Goal: Communication & Community: Connect with others

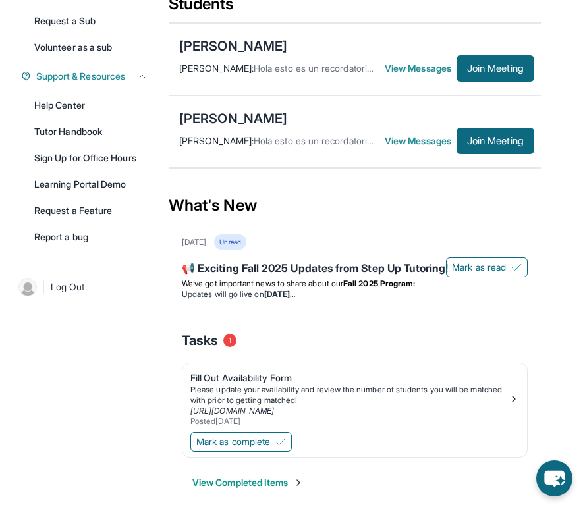
scroll to position [273, 0]
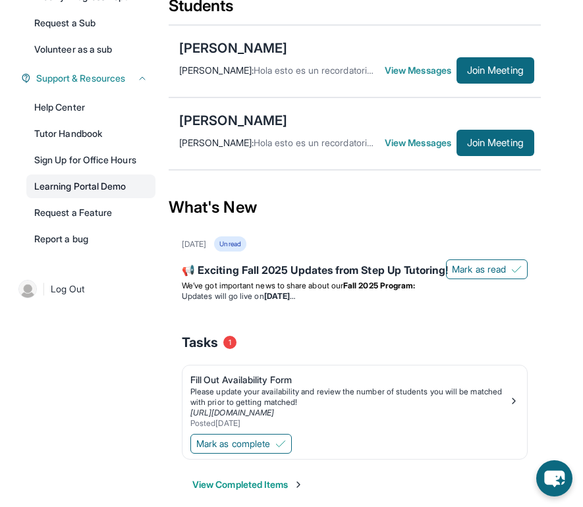
click at [93, 194] on link "Learning Portal Demo" at bounding box center [90, 186] width 129 height 24
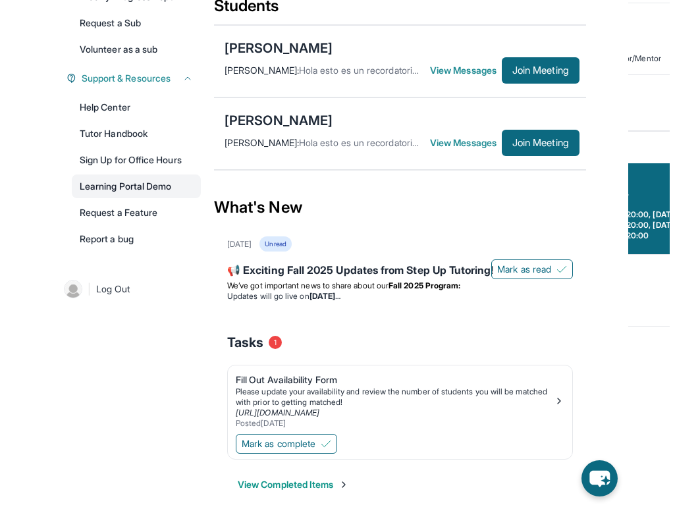
scroll to position [252, 0]
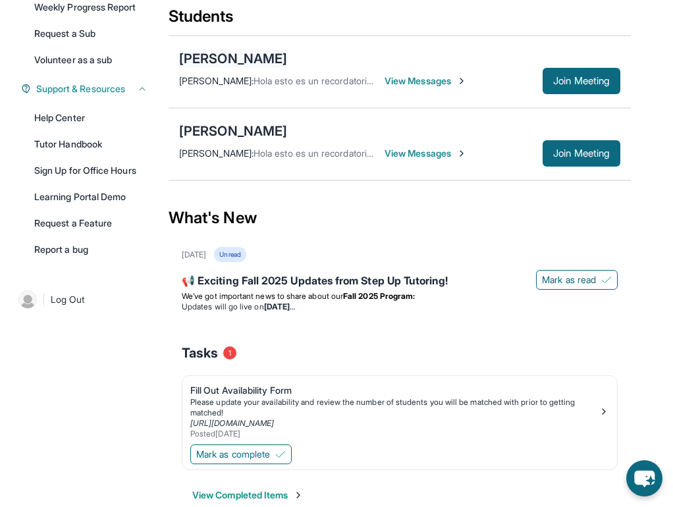
click at [231, 59] on div "[PERSON_NAME]" at bounding box center [233, 58] width 108 height 18
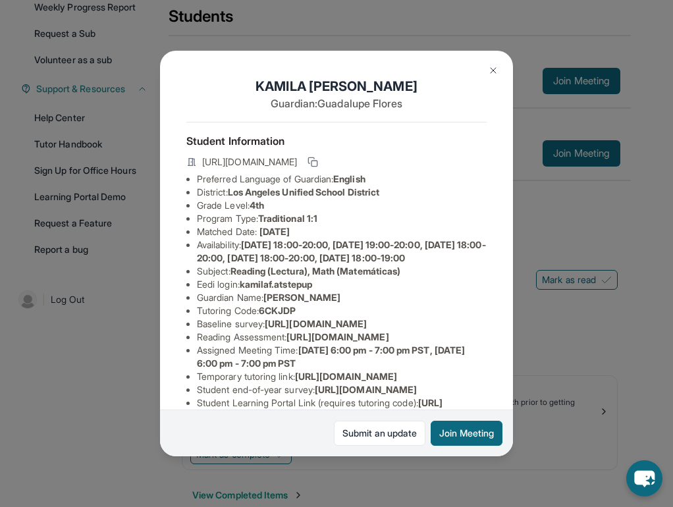
click at [530, 197] on div "KAMILA FLORES ARELLANO Guardian: Guadalupe Flores Student Information https://s…" at bounding box center [336, 253] width 673 height 507
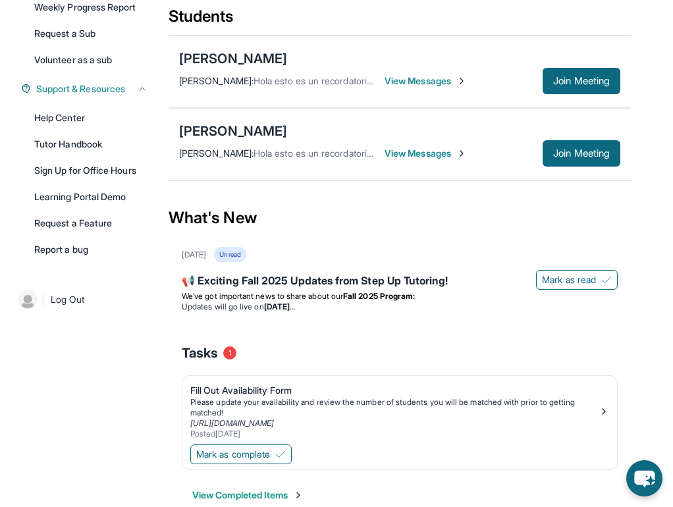
click at [456, 81] on span "View Messages" at bounding box center [426, 80] width 82 height 13
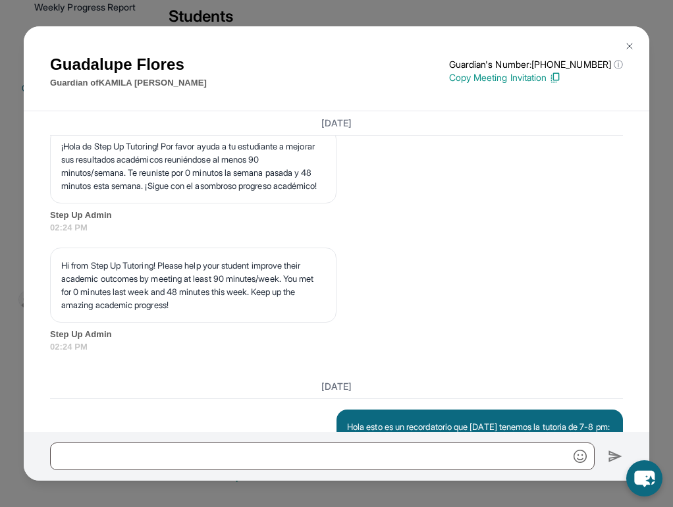
scroll to position [2309, 0]
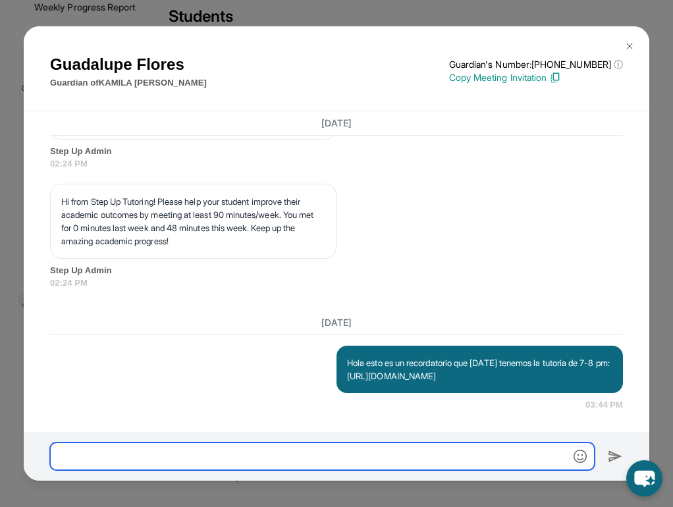
click at [257, 452] on input "text" at bounding box center [322, 456] width 545 height 28
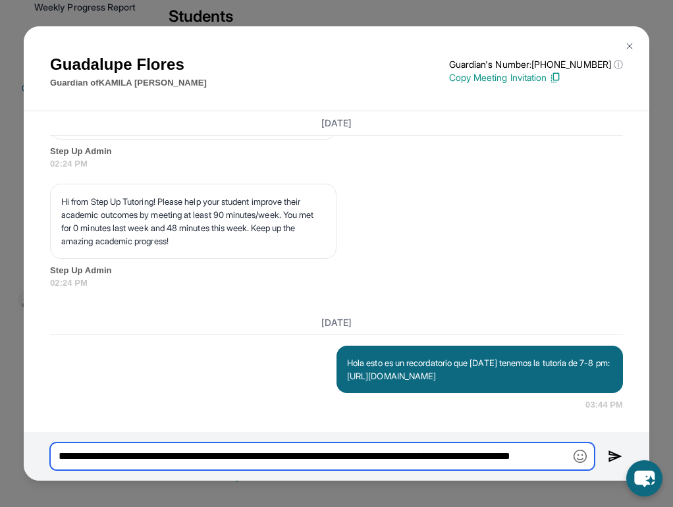
scroll to position [0, 0]
click at [87, 453] on input "**********" at bounding box center [322, 456] width 545 height 28
type input "**********"
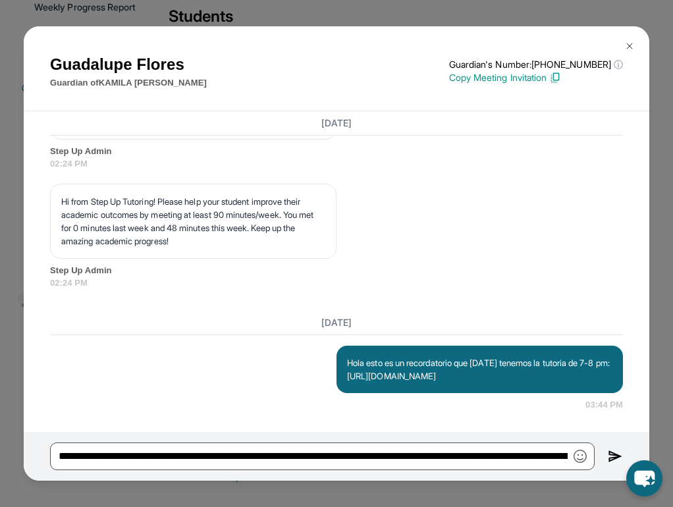
click at [582, 452] on img at bounding box center [615, 456] width 15 height 16
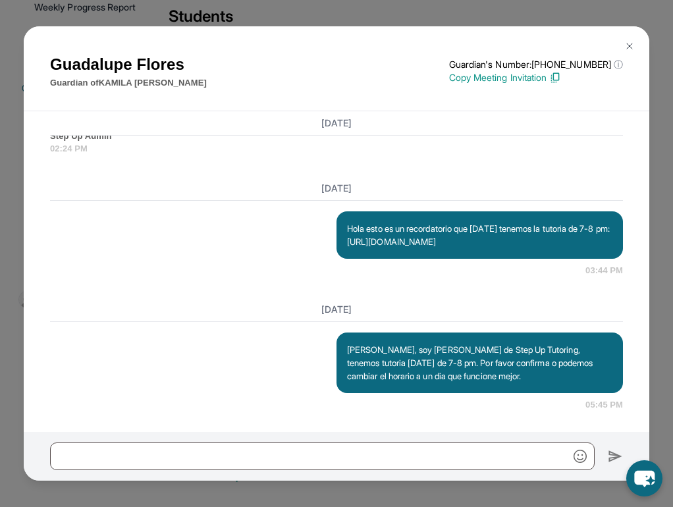
scroll to position [2444, 0]
click at [582, 45] on img at bounding box center [629, 46] width 11 height 11
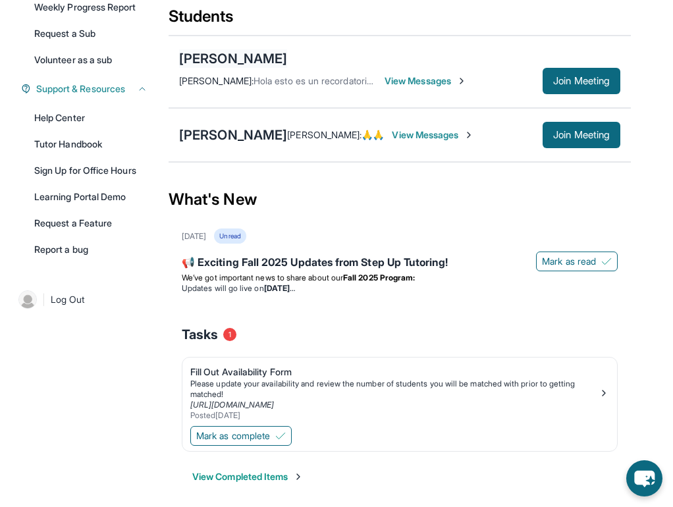
click at [250, 53] on div "[PERSON_NAME]" at bounding box center [233, 58] width 108 height 18
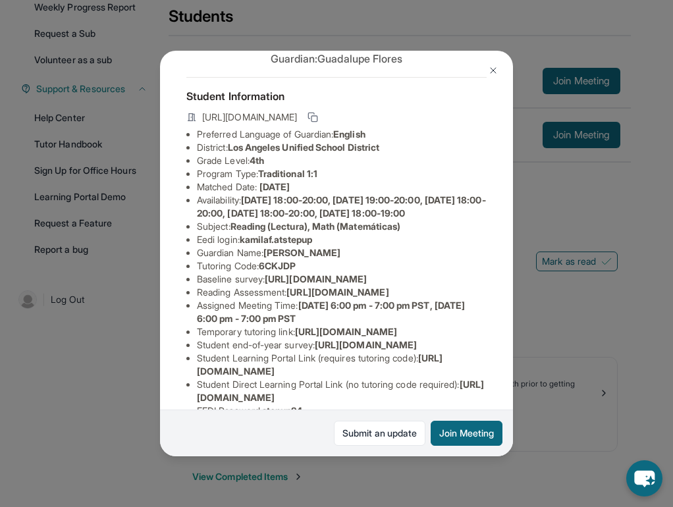
scroll to position [43, 0]
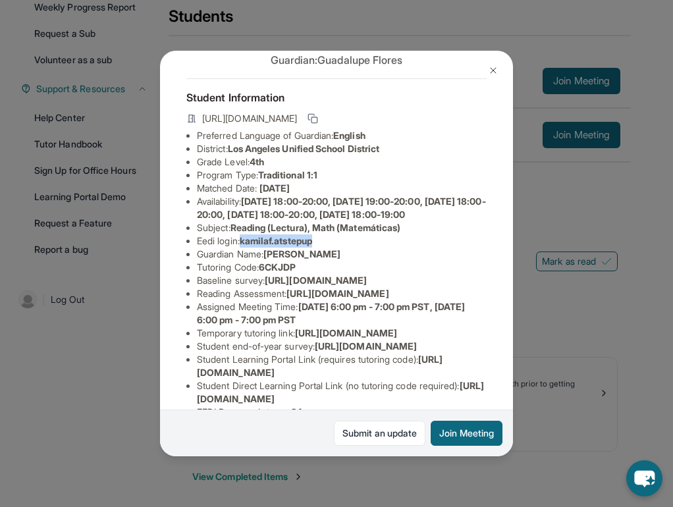
drag, startPoint x: 243, startPoint y: 253, endPoint x: 325, endPoint y: 251, distance: 81.7
click at [325, 248] on li "Eedi login : kamilaf.atstepup" at bounding box center [342, 240] width 290 height 13
copy li "kamilaf.atstepup"
click at [495, 70] on img at bounding box center [493, 70] width 11 height 11
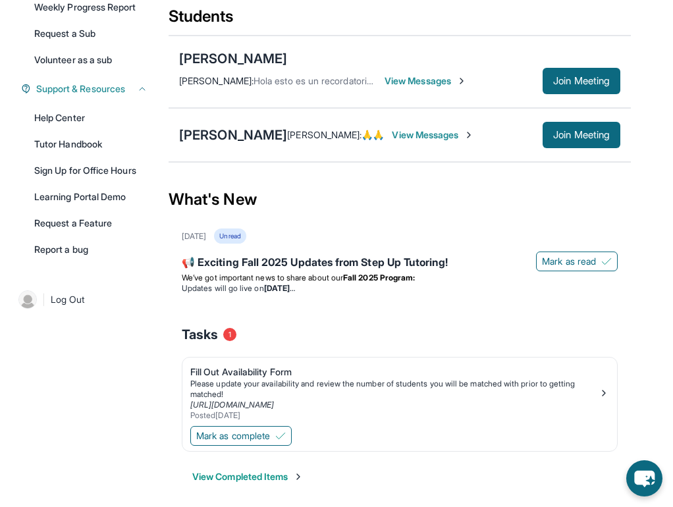
click at [415, 136] on span "View Messages" at bounding box center [433, 134] width 82 height 13
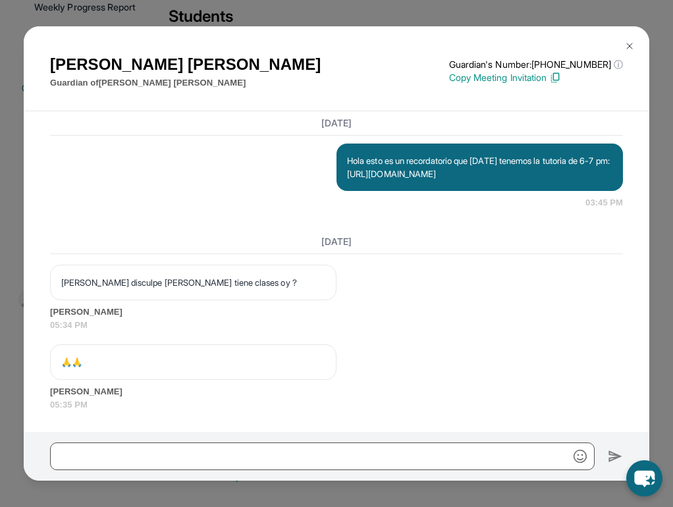
scroll to position [2574, 0]
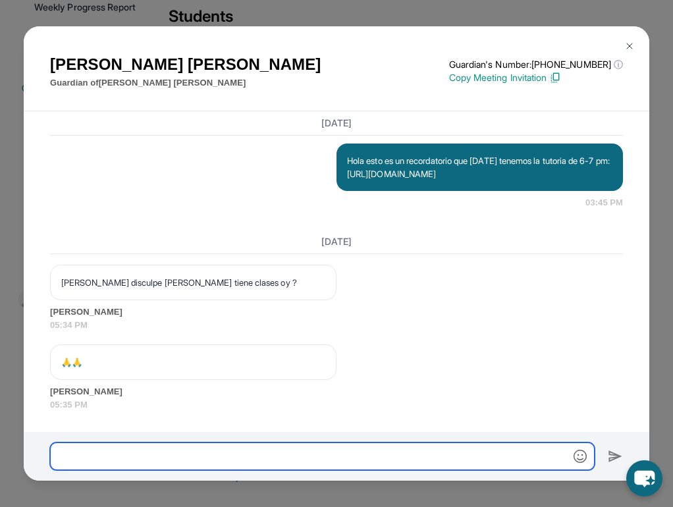
click at [288, 457] on input "text" at bounding box center [322, 456] width 545 height 28
type input "*"
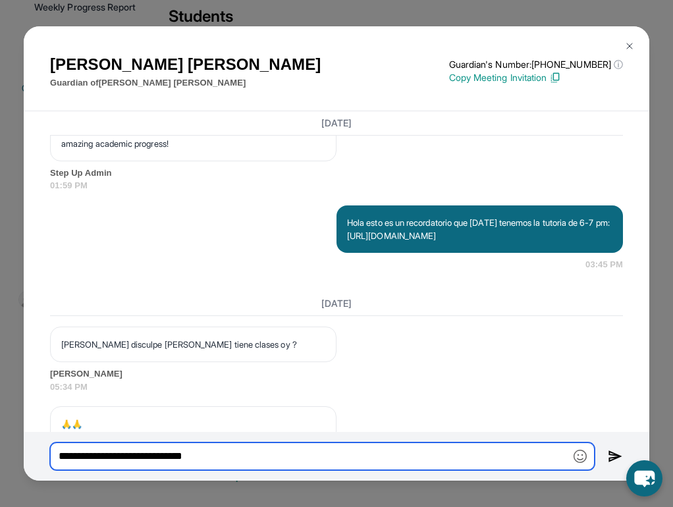
scroll to position [2577, 0]
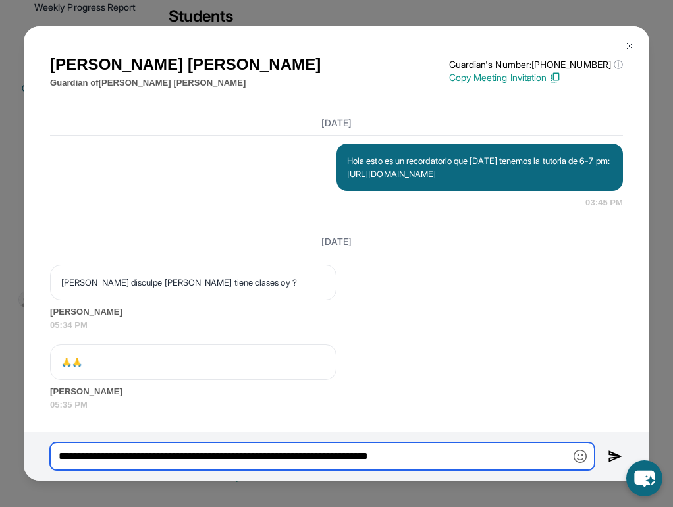
drag, startPoint x: 62, startPoint y: 457, endPoint x: 71, endPoint y: 457, distance: 9.2
click at [62, 457] on input "**********" at bounding box center [322, 456] width 545 height 28
type input "**********"
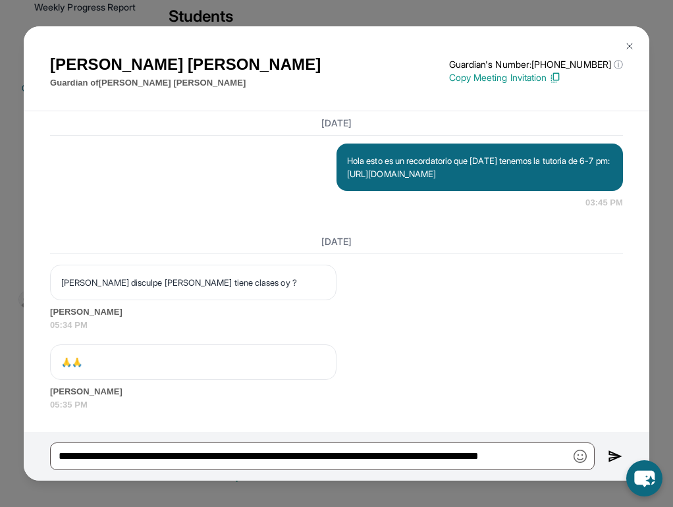
click at [582, 452] on img at bounding box center [615, 456] width 15 height 16
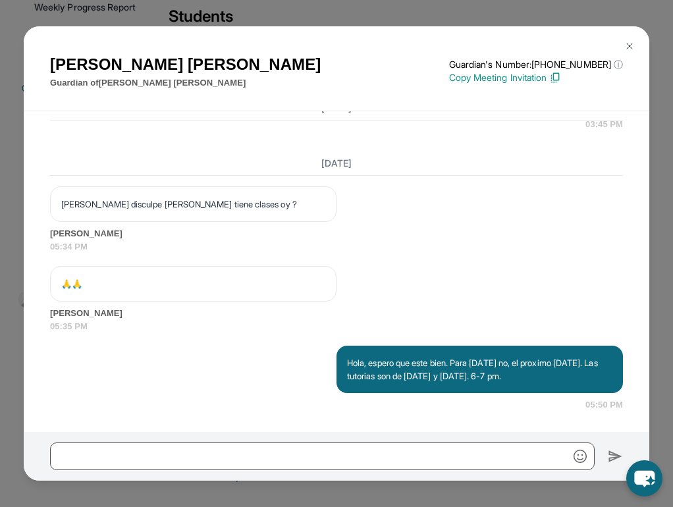
scroll to position [2655, 0]
click at [582, 49] on img at bounding box center [629, 46] width 11 height 11
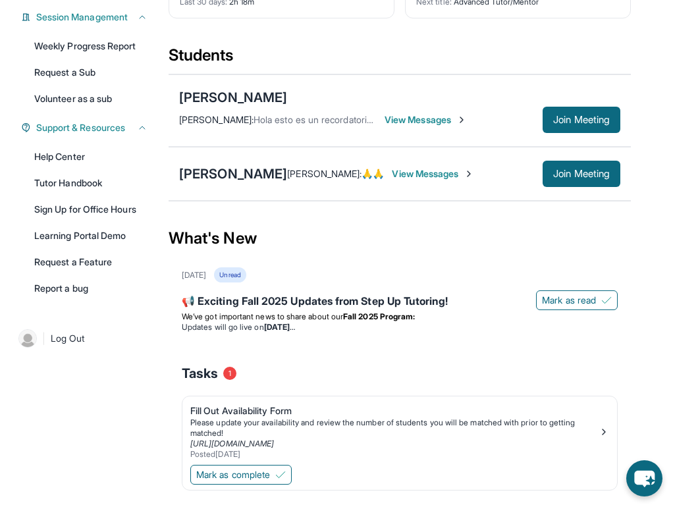
scroll to position [194, 0]
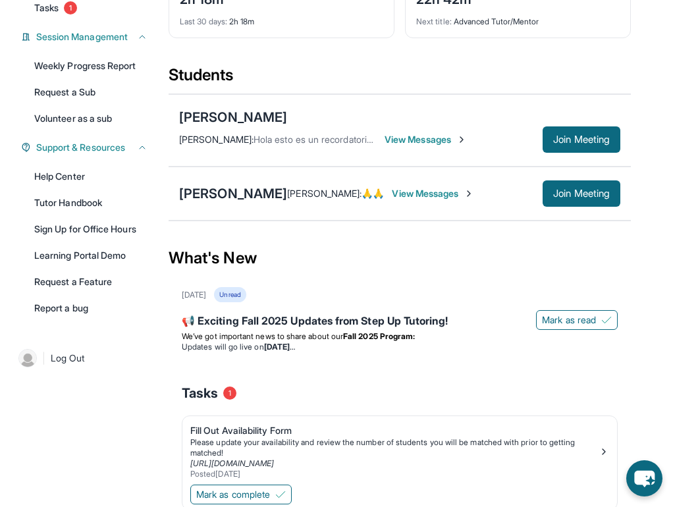
click at [420, 136] on span "View Messages" at bounding box center [426, 139] width 82 height 13
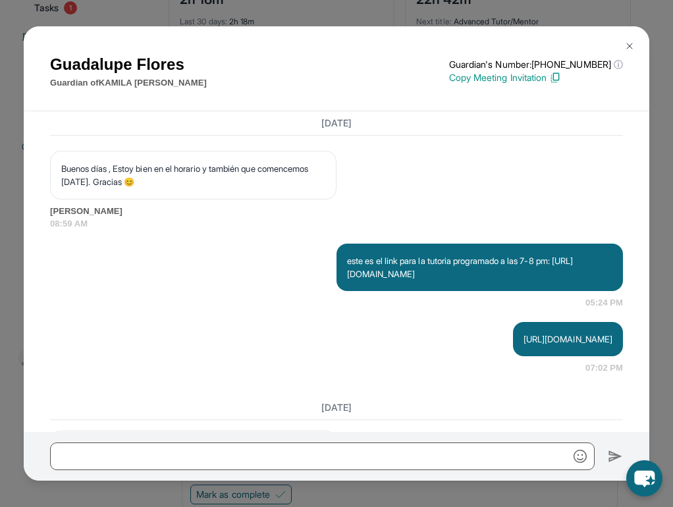
scroll to position [2444, 0]
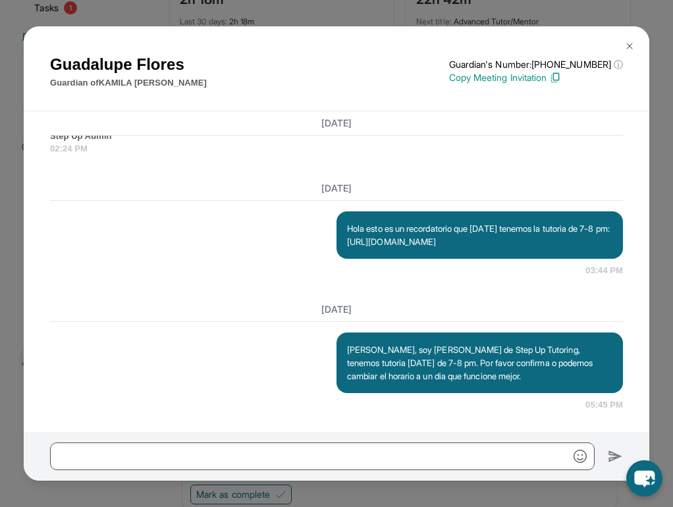
click at [504, 80] on p "Copy Meeting Invitation" at bounding box center [536, 77] width 174 height 13
click at [582, 39] on button at bounding box center [629, 46] width 26 height 26
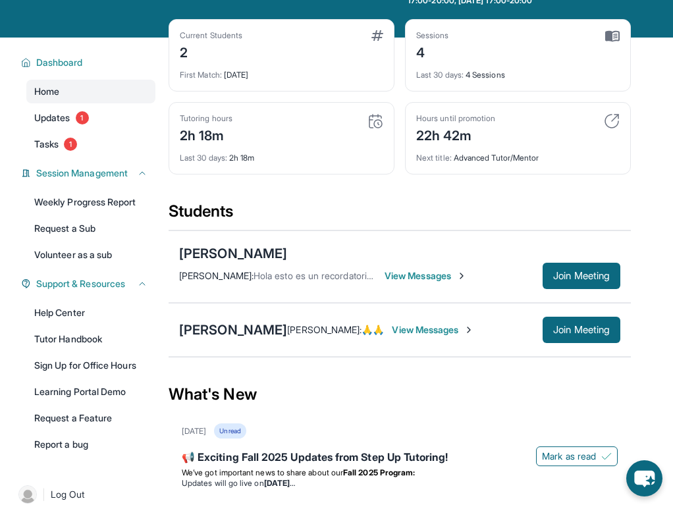
scroll to position [0, 0]
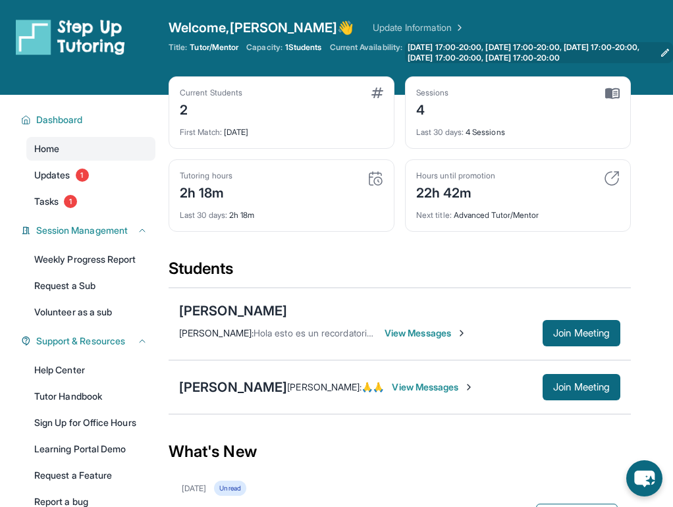
click at [506, 47] on span "[DATE] 17:00-20:00, [DATE] 17:00-20:00, [DATE] 17:00-20:00, [DATE] 17:00-20:00,…" at bounding box center [531, 52] width 247 height 21
click at [431, 394] on div "Elisabeth Velasquez : 🙏🙏 View Messages Join Meeting" at bounding box center [453, 387] width 333 height 26
click at [431, 384] on span "View Messages" at bounding box center [433, 387] width 82 height 13
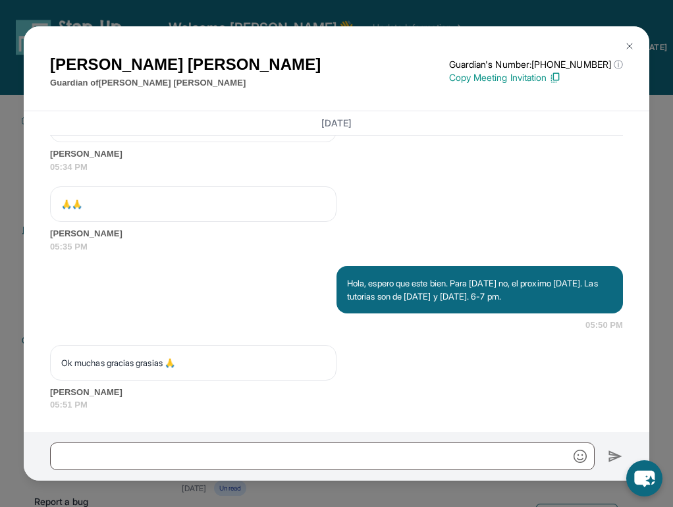
scroll to position [2735, 0]
click at [582, 38] on button at bounding box center [629, 46] width 26 height 26
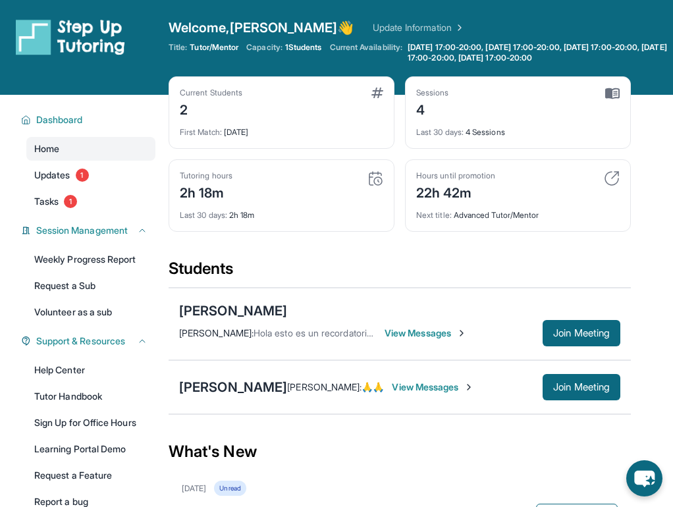
click at [432, 334] on span "View Messages" at bounding box center [426, 333] width 82 height 13
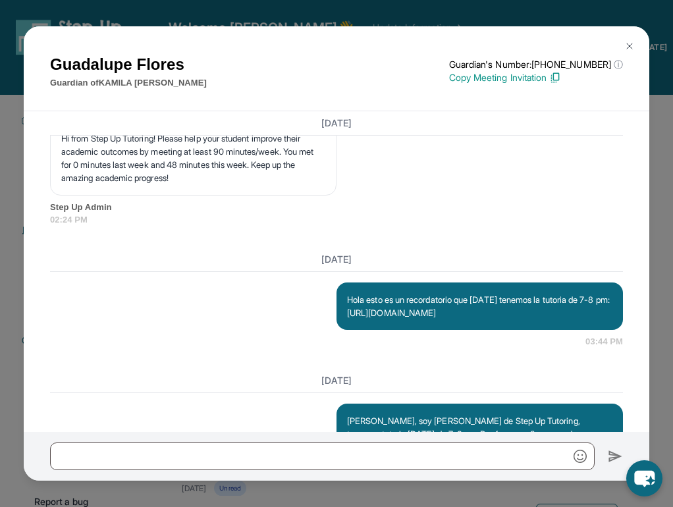
scroll to position [2444, 0]
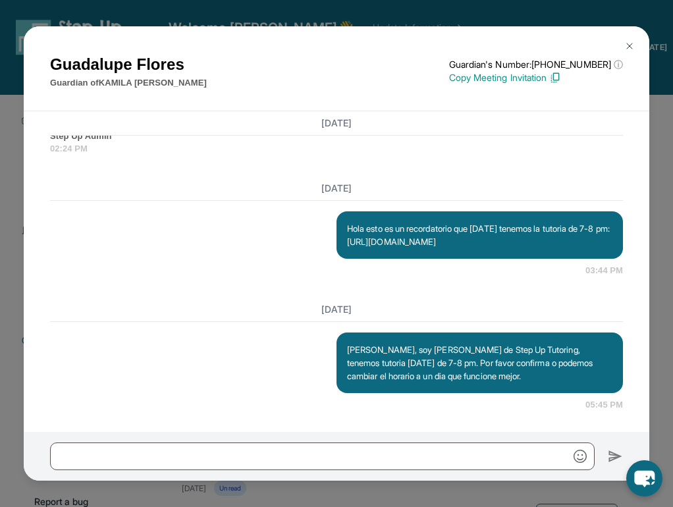
click at [582, 40] on button at bounding box center [629, 46] width 26 height 26
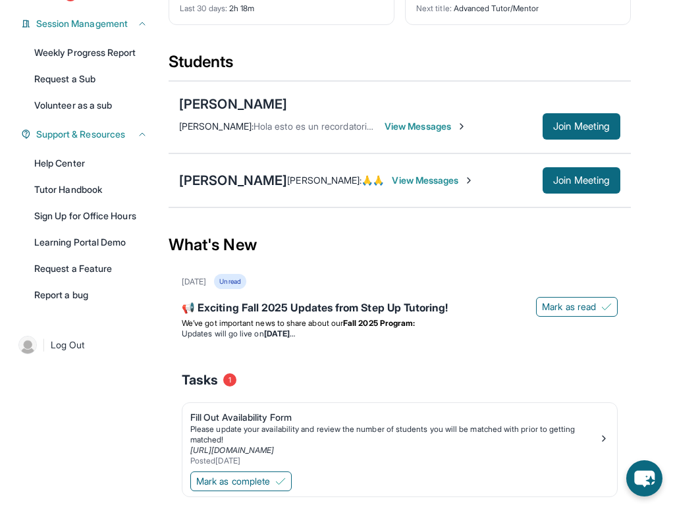
scroll to position [260, 0]
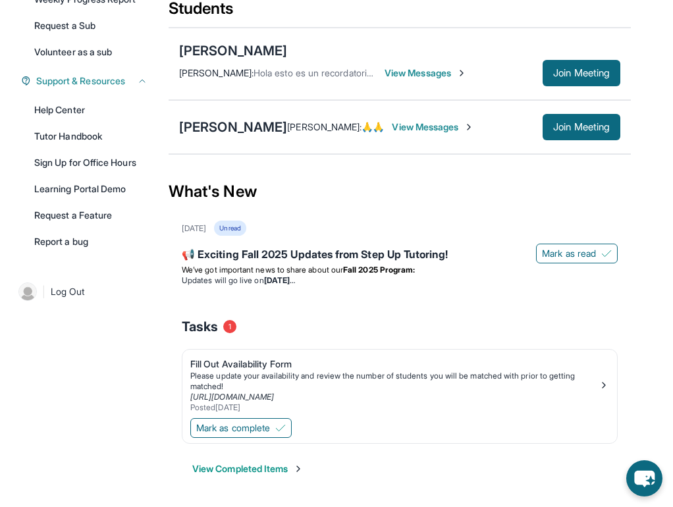
click at [430, 78] on span "View Messages" at bounding box center [426, 73] width 82 height 13
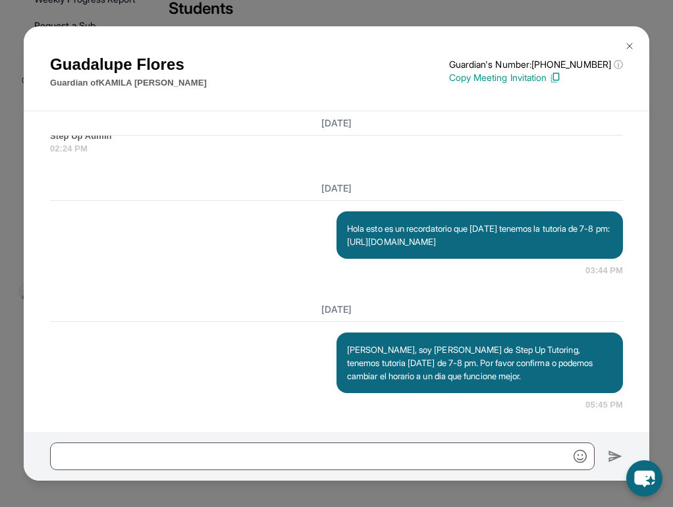
scroll to position [2444, 0]
click at [582, 45] on button at bounding box center [629, 46] width 26 height 26
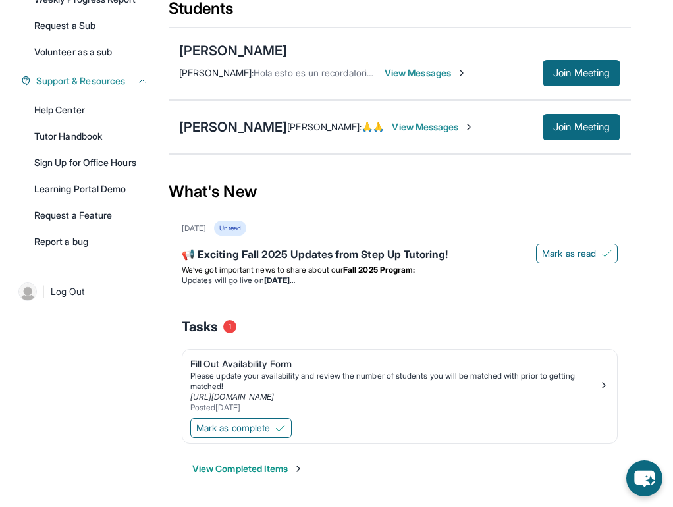
click at [422, 68] on span "View Messages" at bounding box center [426, 73] width 82 height 13
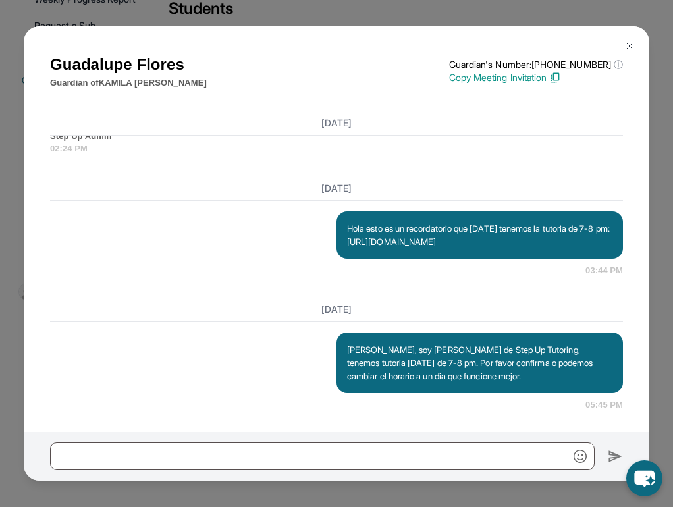
click at [582, 38] on button at bounding box center [629, 46] width 26 height 26
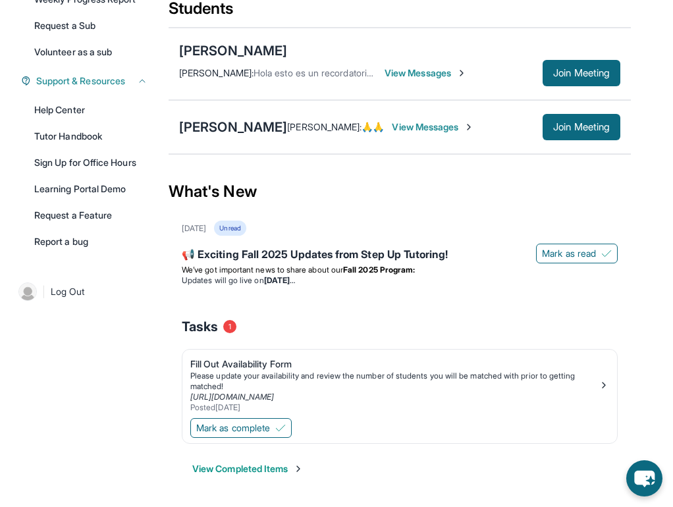
click at [415, 76] on span "View Messages" at bounding box center [426, 73] width 82 height 13
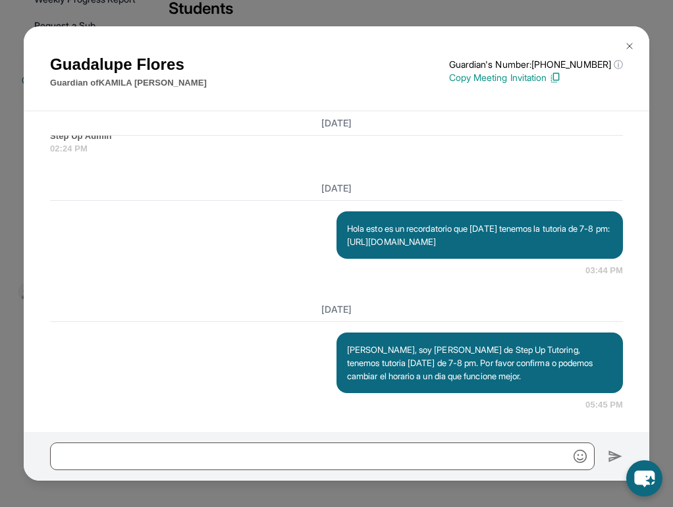
click at [582, 44] on img at bounding box center [629, 46] width 11 height 11
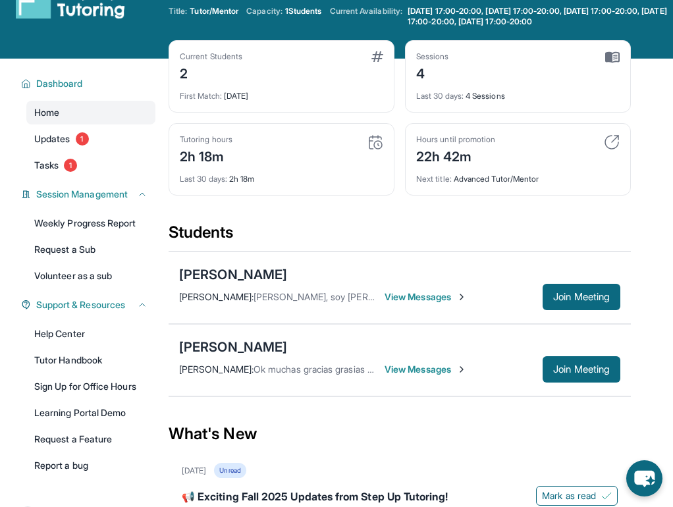
scroll to position [41, 0]
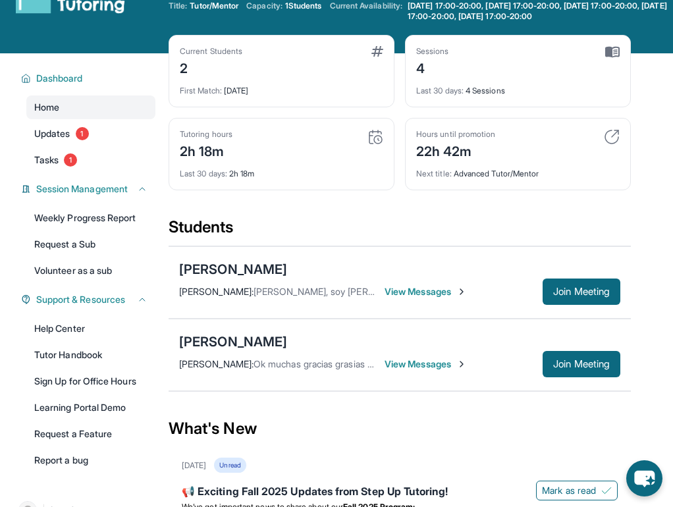
click at [421, 286] on span "View Messages" at bounding box center [426, 291] width 82 height 13
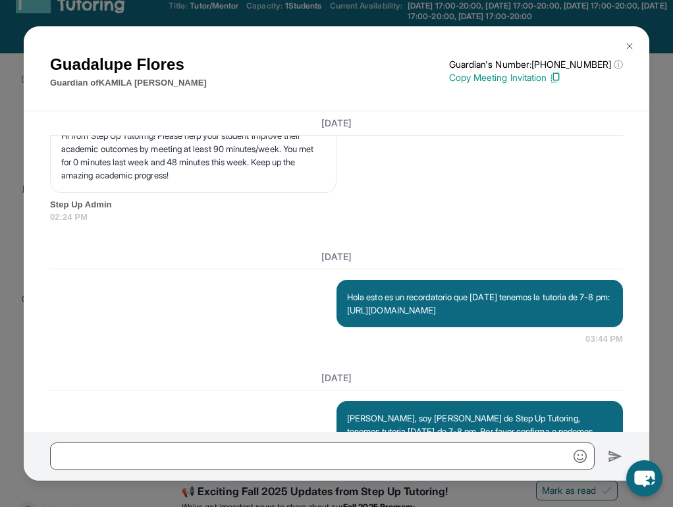
scroll to position [2444, 0]
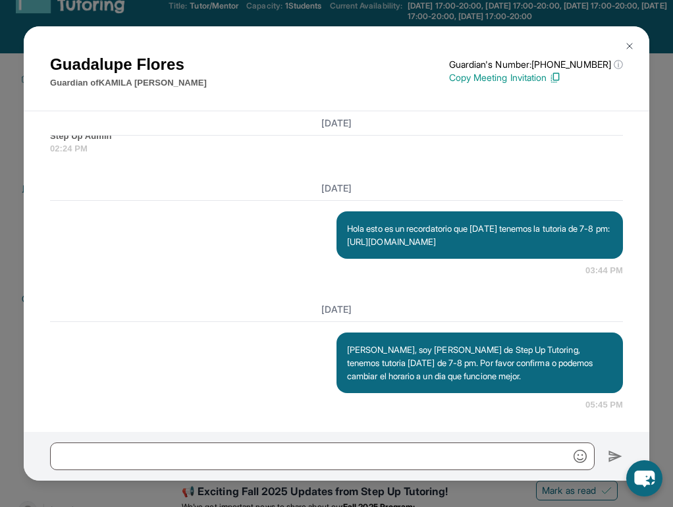
click at [622, 51] on button at bounding box center [629, 46] width 26 height 26
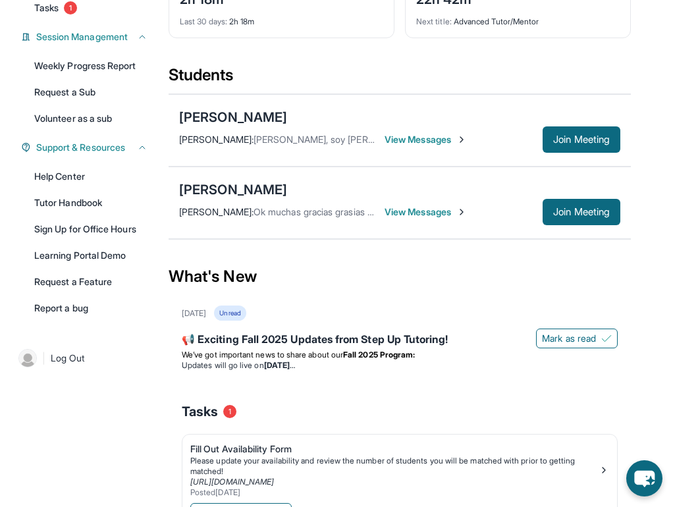
scroll to position [260, 0]
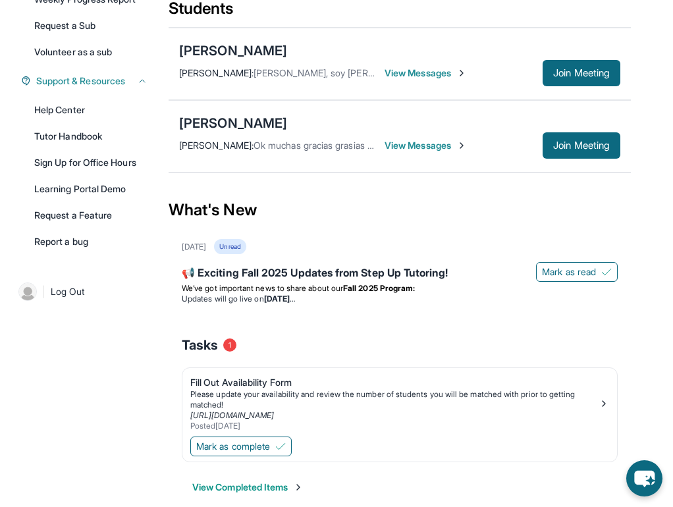
click at [439, 72] on span "View Messages" at bounding box center [426, 73] width 82 height 13
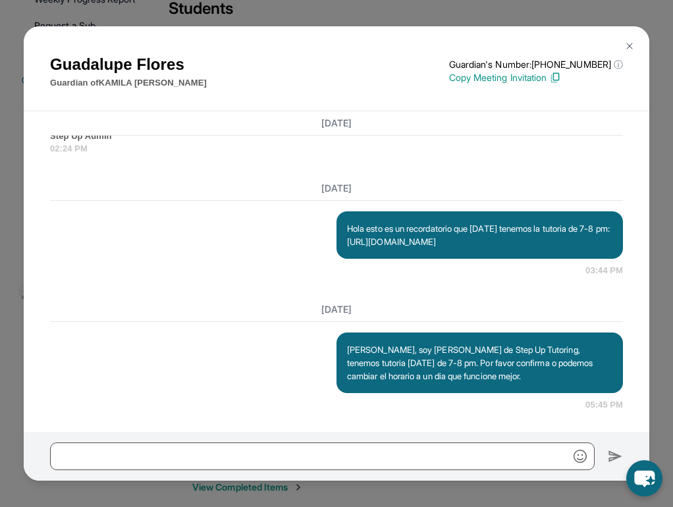
scroll to position [2444, 0]
click at [624, 43] on img at bounding box center [629, 46] width 11 height 11
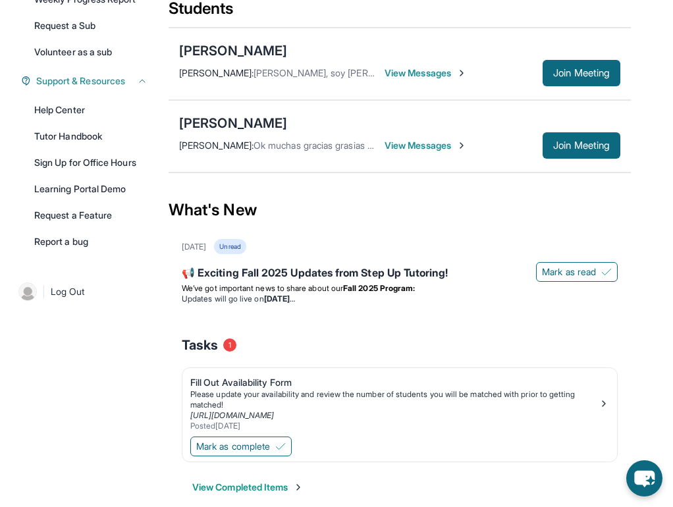
click at [446, 72] on span "View Messages" at bounding box center [426, 73] width 82 height 13
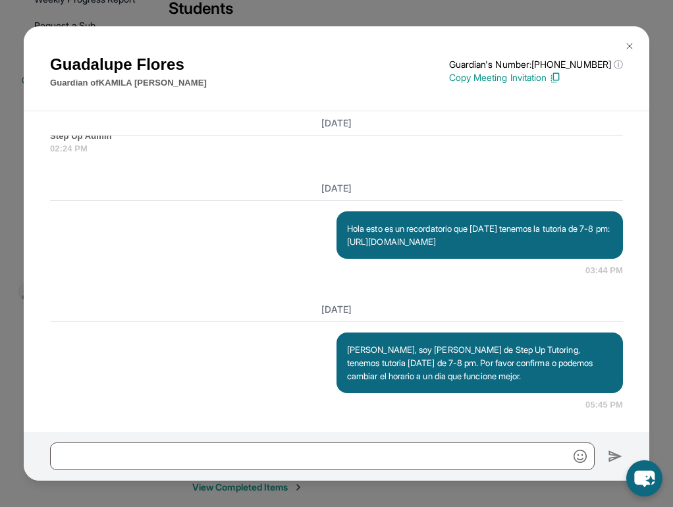
click at [627, 43] on img at bounding box center [629, 46] width 11 height 11
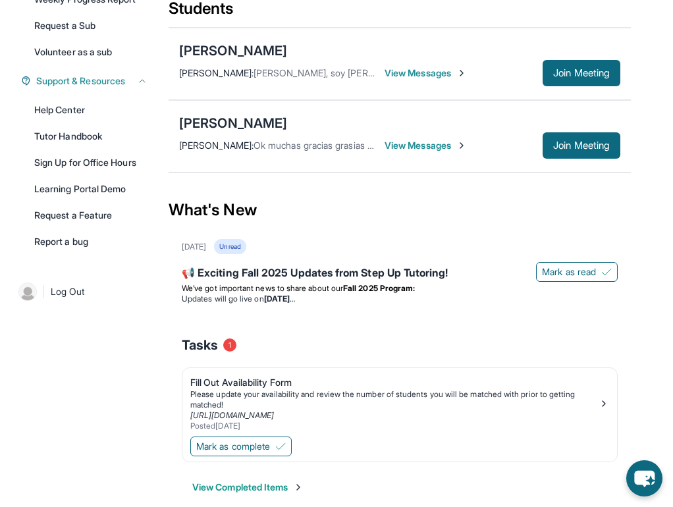
click at [467, 139] on span "View Messages" at bounding box center [426, 145] width 82 height 13
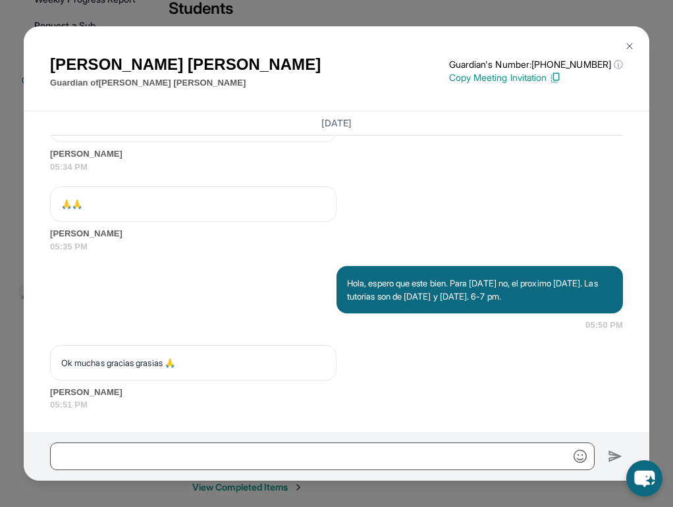
scroll to position [2735, 0]
click at [635, 52] on button at bounding box center [629, 46] width 26 height 26
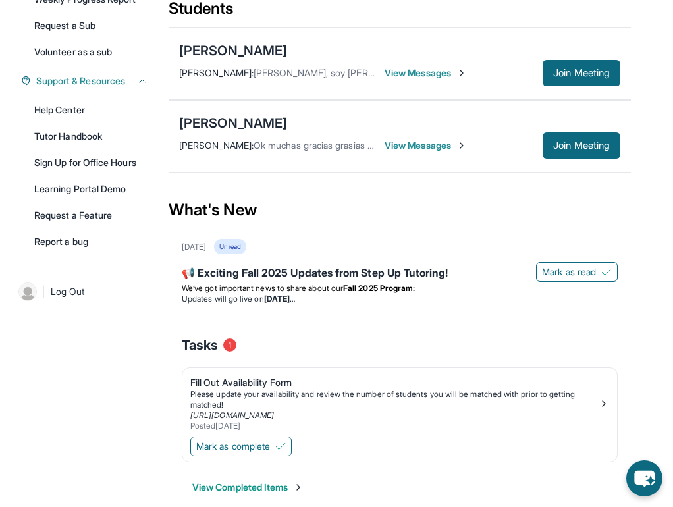
click at [450, 76] on span "View Messages" at bounding box center [426, 73] width 82 height 13
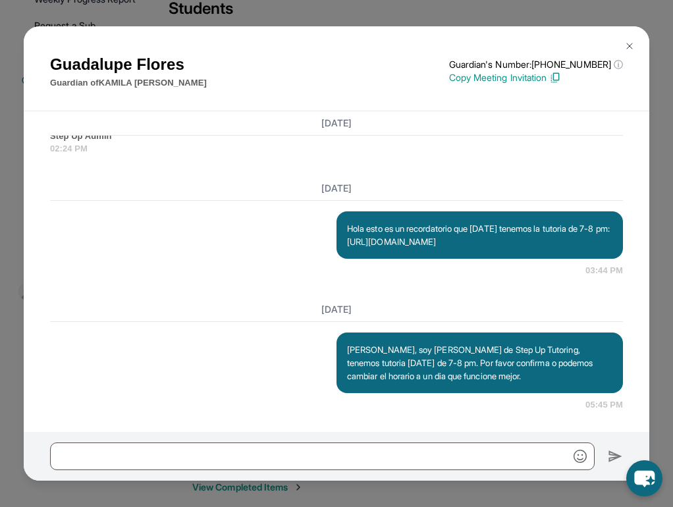
scroll to position [2444, 0]
click at [628, 39] on button at bounding box center [629, 46] width 26 height 26
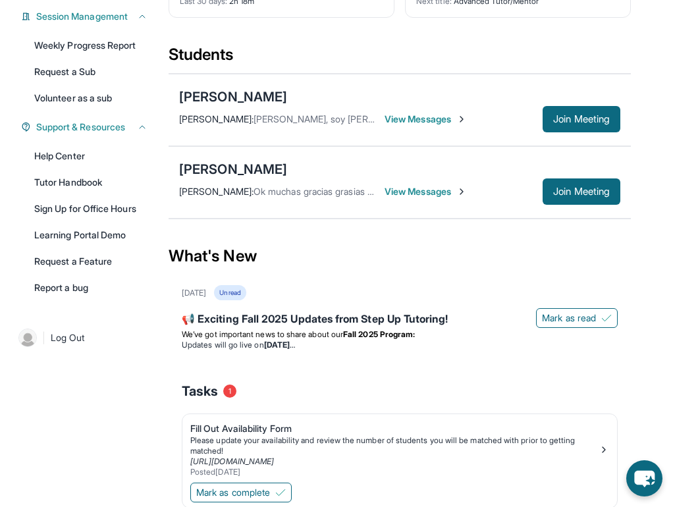
scroll to position [0, 0]
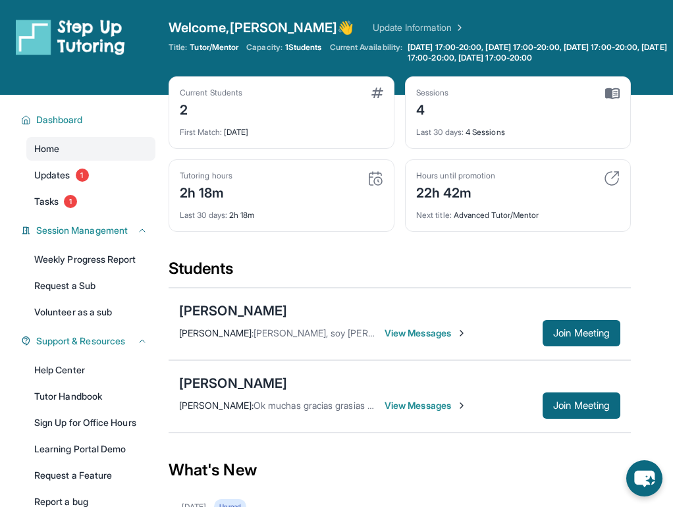
click at [448, 336] on span "View Messages" at bounding box center [426, 333] width 82 height 13
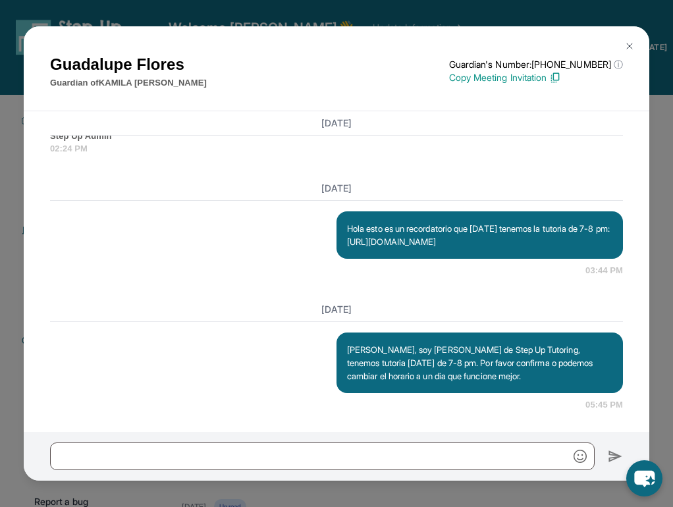
scroll to position [2444, 0]
click at [629, 49] on img at bounding box center [629, 46] width 11 height 11
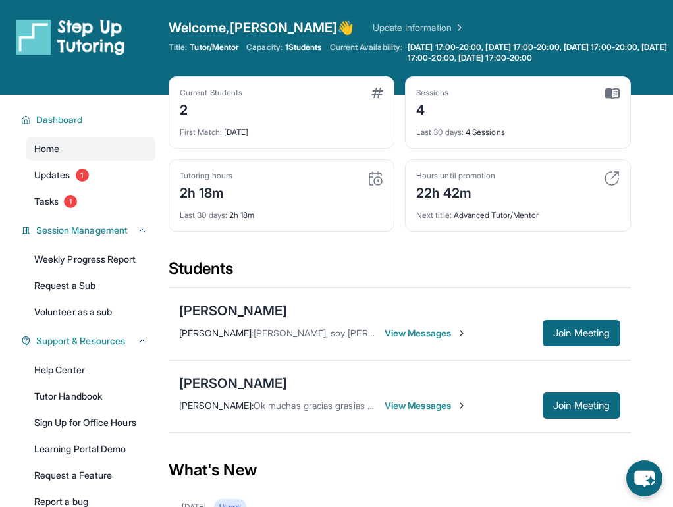
click at [444, 333] on span "View Messages" at bounding box center [426, 333] width 82 height 13
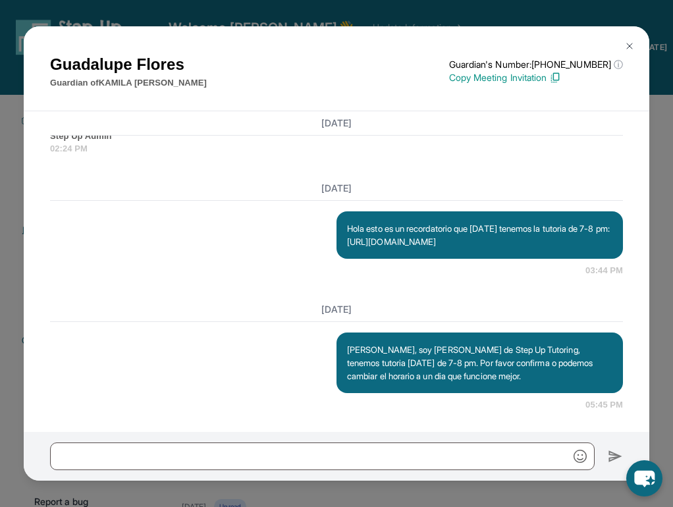
click at [628, 36] on button at bounding box center [629, 46] width 26 height 26
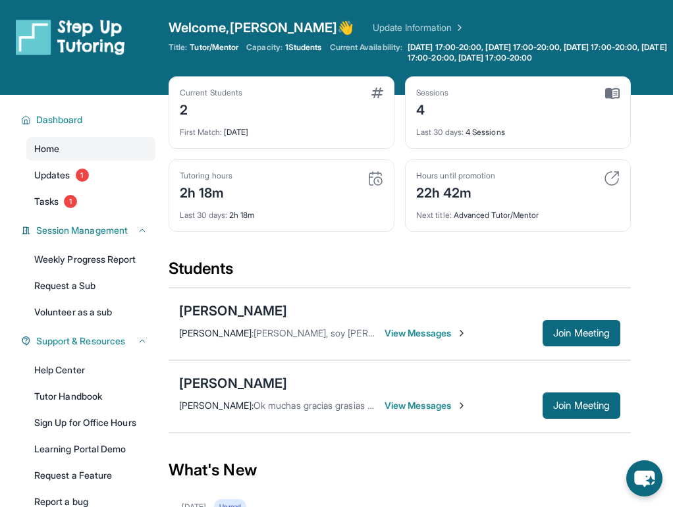
click at [406, 328] on span "View Messages" at bounding box center [426, 333] width 82 height 13
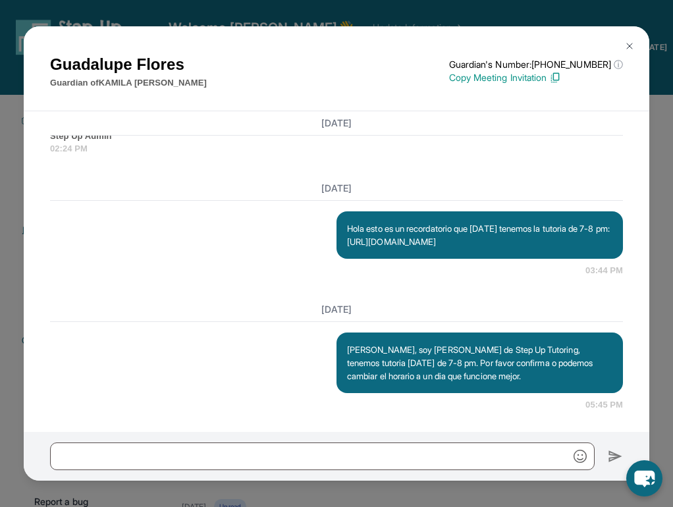
click at [629, 43] on img at bounding box center [629, 46] width 11 height 11
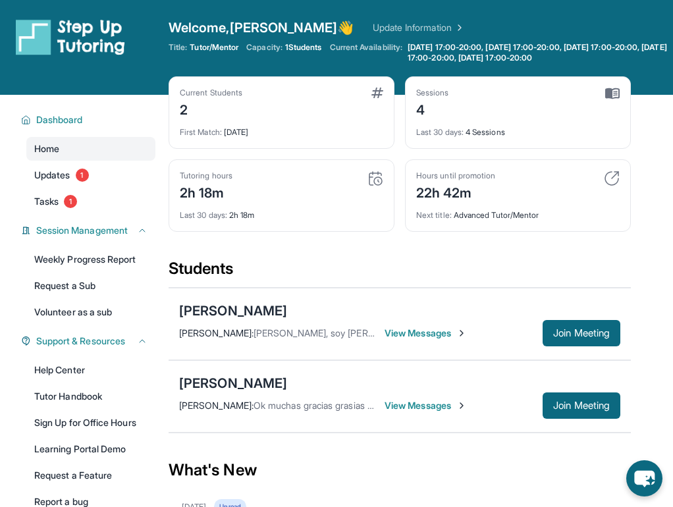
click at [614, 99] on img at bounding box center [612, 94] width 14 height 12
click at [614, 93] on img at bounding box center [612, 94] width 14 height 12
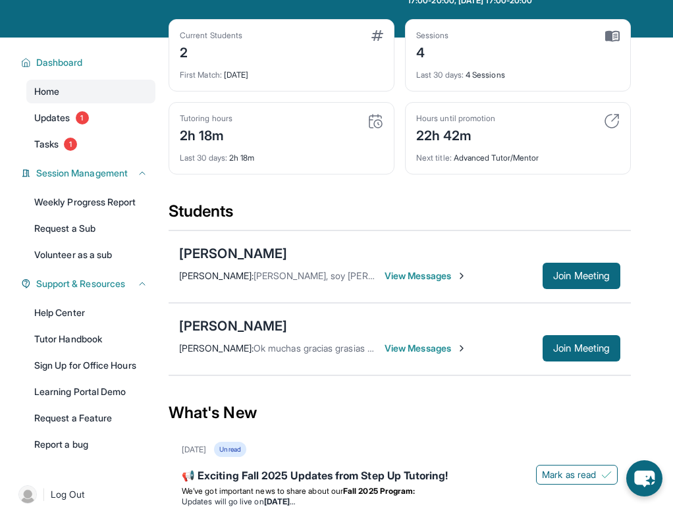
scroll to position [66, 0]
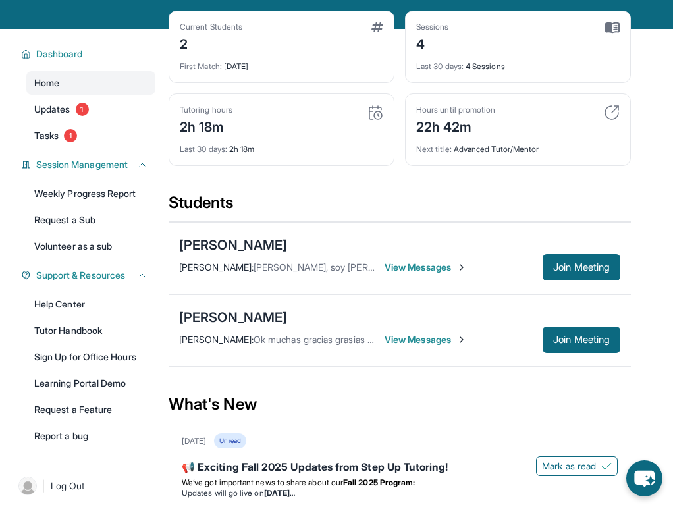
click at [446, 259] on div "Marlene Medina : Hola, soy Marlene de Step Up Tutoring, tenemos tutoria hoy de …" at bounding box center [399, 267] width 441 height 26
click at [448, 267] on span "View Messages" at bounding box center [426, 267] width 82 height 13
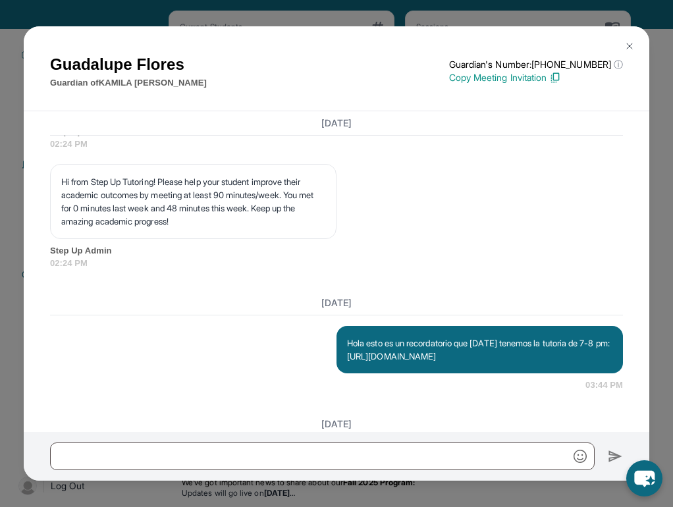
scroll to position [2444, 0]
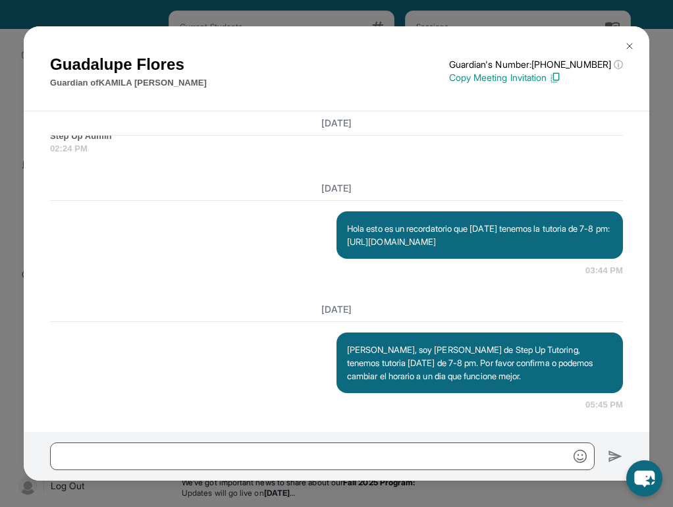
click at [636, 37] on button at bounding box center [629, 46] width 26 height 26
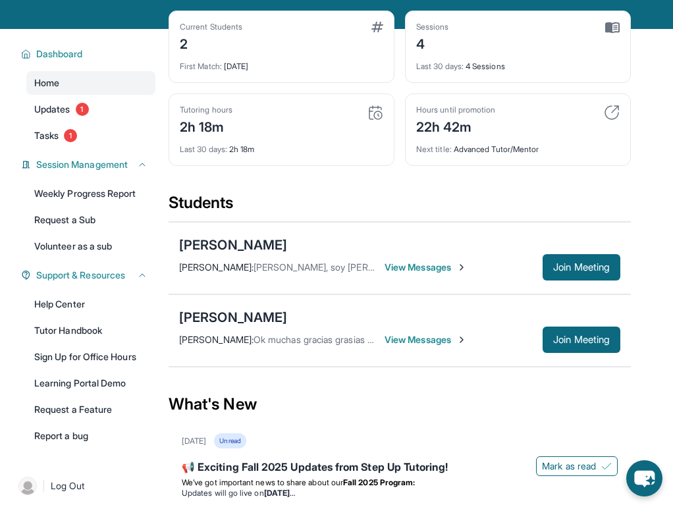
click at [433, 263] on span "View Messages" at bounding box center [426, 267] width 82 height 13
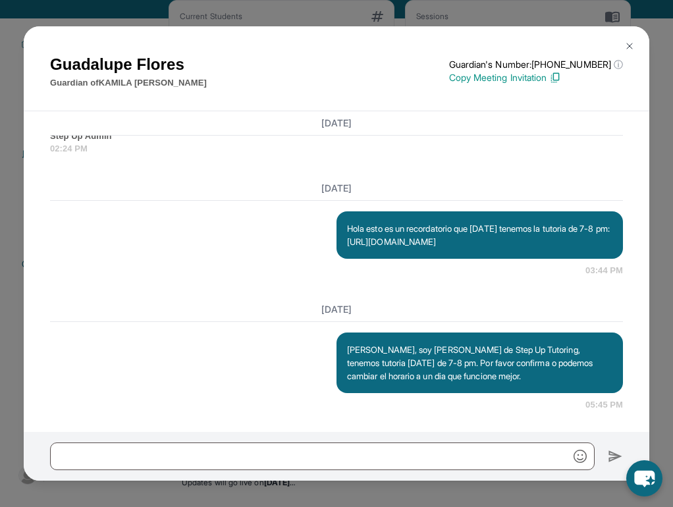
scroll to position [80, 0]
click at [635, 49] on button at bounding box center [629, 46] width 26 height 26
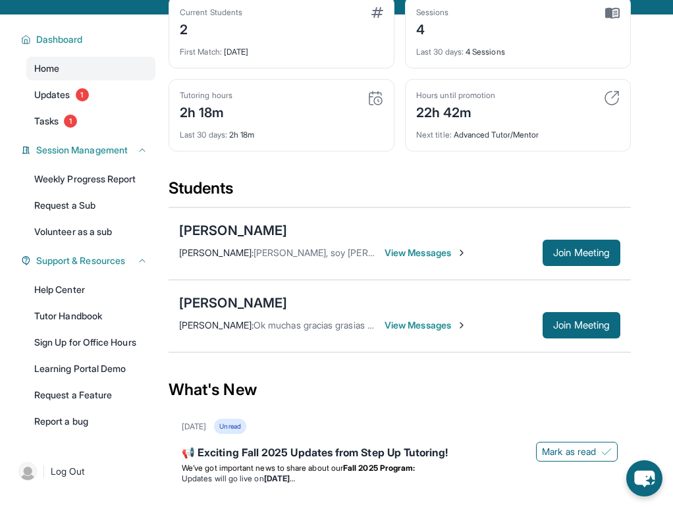
click at [439, 256] on span "View Messages" at bounding box center [426, 252] width 82 height 13
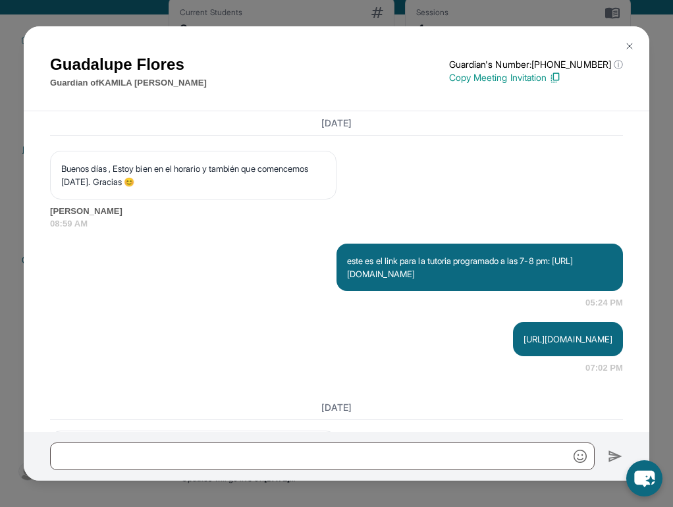
scroll to position [2444, 0]
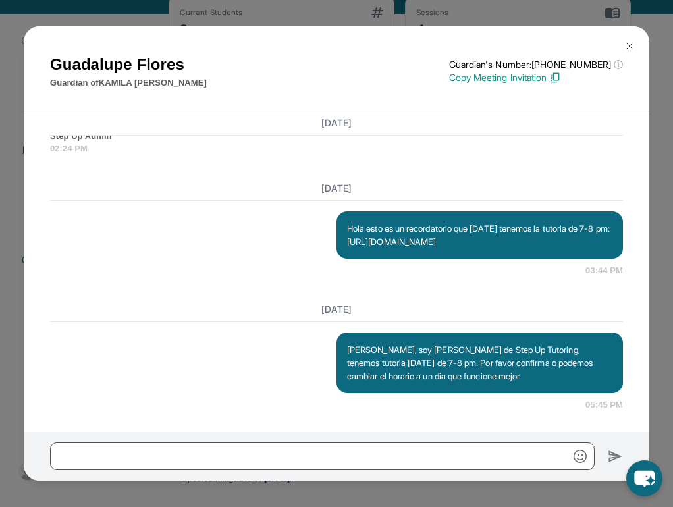
click at [628, 41] on img at bounding box center [629, 46] width 11 height 11
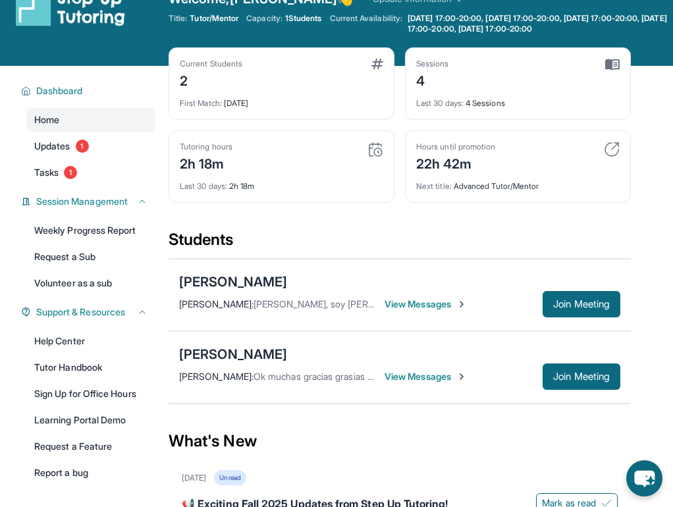
scroll to position [9, 0]
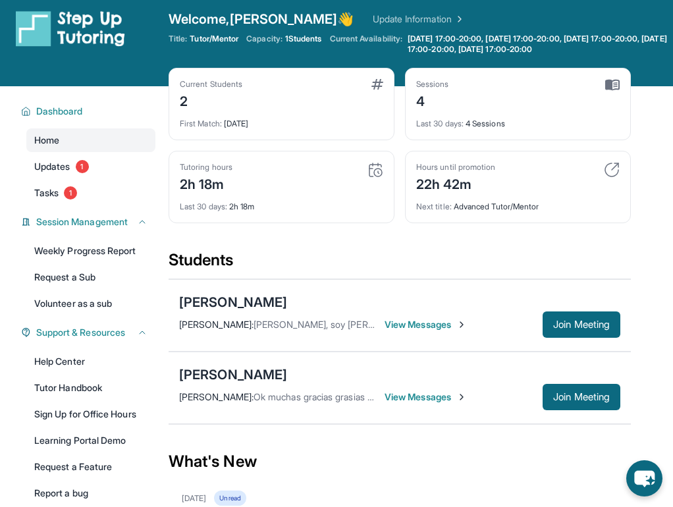
click at [607, 162] on img at bounding box center [612, 170] width 16 height 16
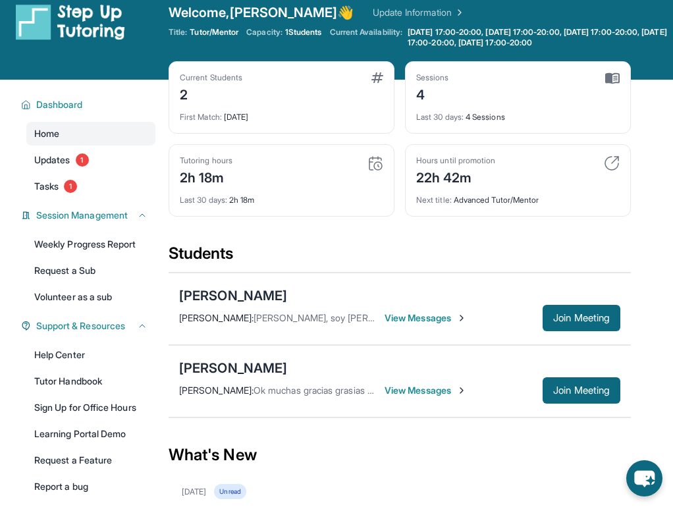
scroll to position [18, 0]
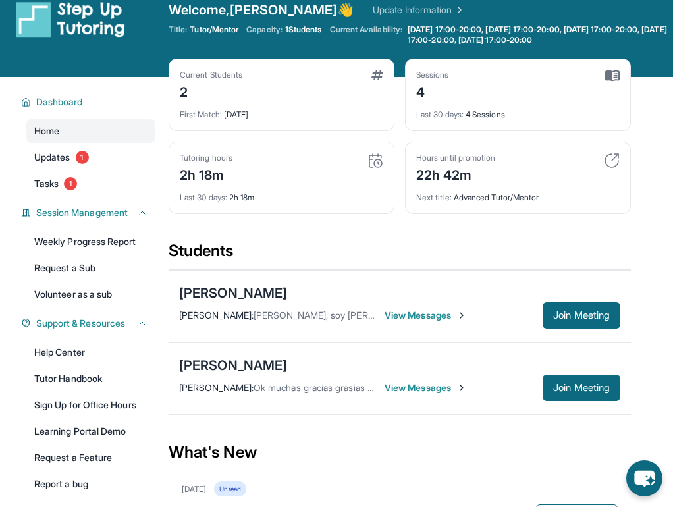
click at [467, 309] on span "View Messages" at bounding box center [426, 315] width 82 height 13
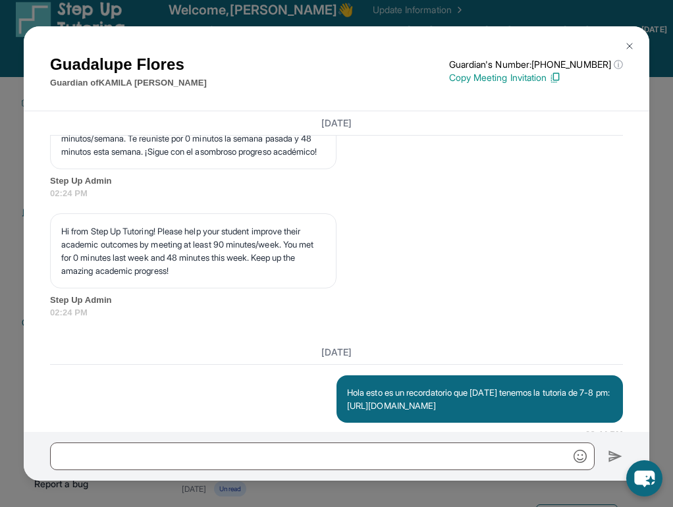
scroll to position [2444, 0]
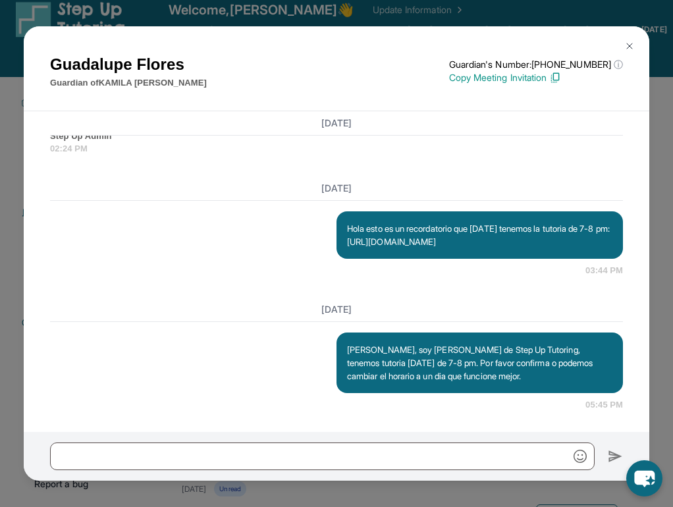
click at [621, 49] on button at bounding box center [629, 46] width 26 height 26
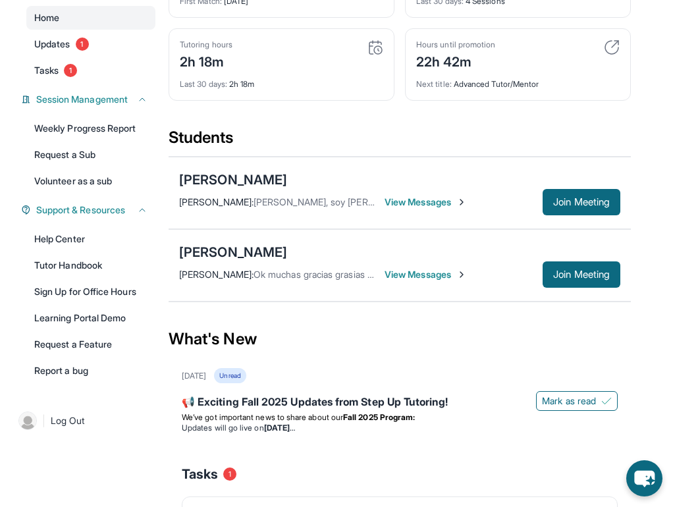
scroll to position [127, 0]
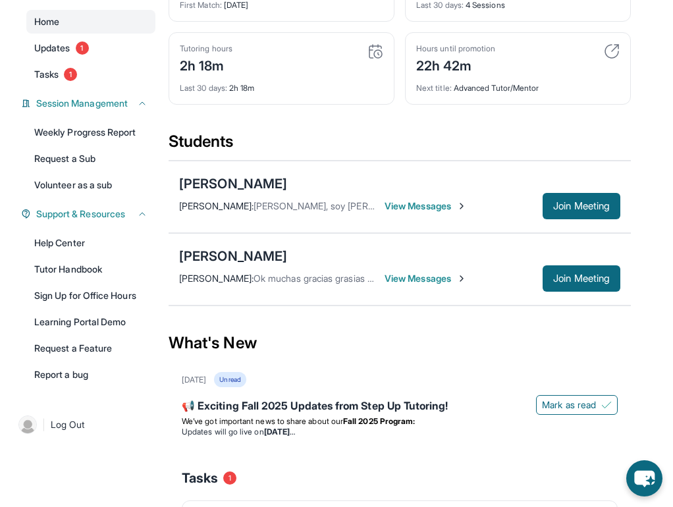
click at [456, 205] on span "View Messages" at bounding box center [426, 206] width 82 height 13
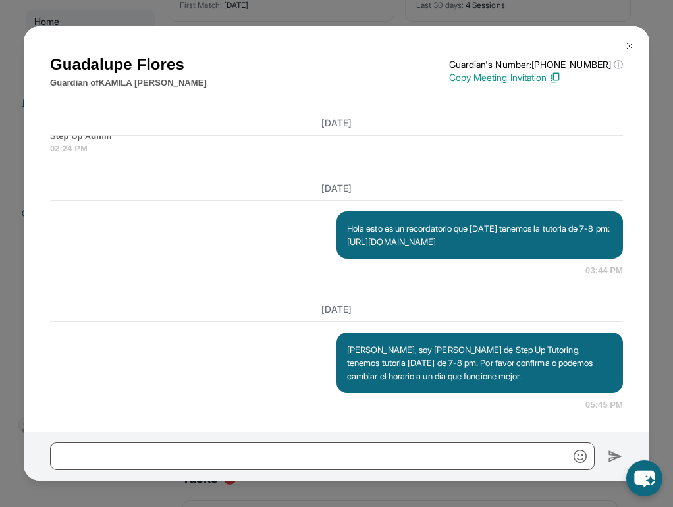
scroll to position [2444, 0]
click at [633, 43] on img at bounding box center [629, 46] width 11 height 11
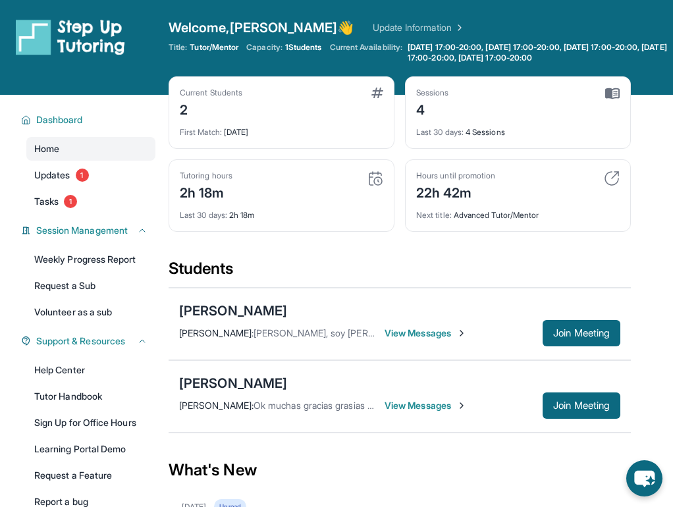
click at [458, 333] on span "View Messages" at bounding box center [426, 333] width 82 height 13
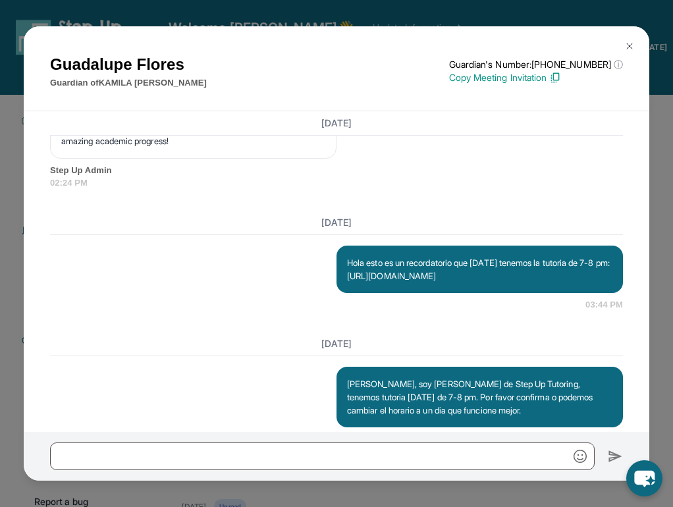
scroll to position [2444, 0]
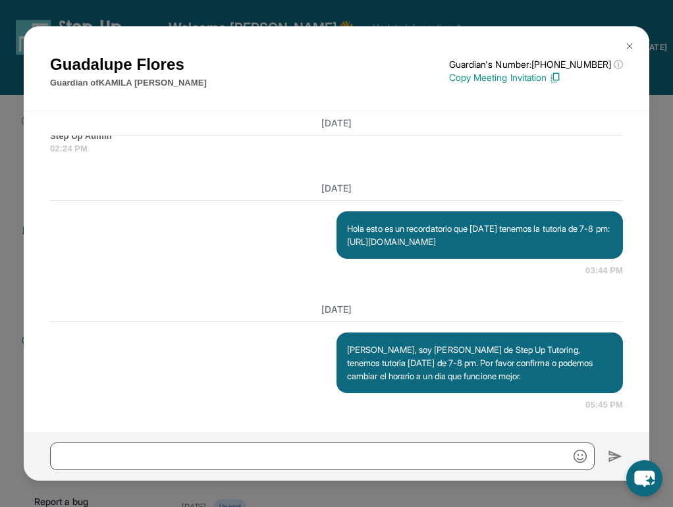
click at [630, 43] on img at bounding box center [629, 46] width 11 height 11
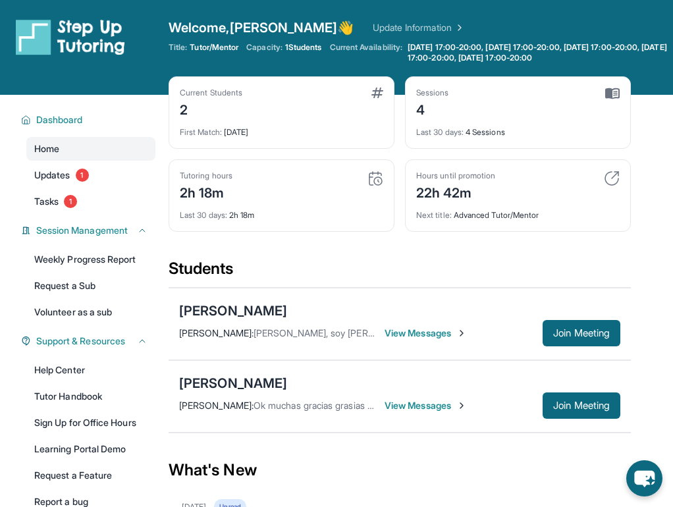
click at [420, 339] on span "View Messages" at bounding box center [426, 333] width 82 height 13
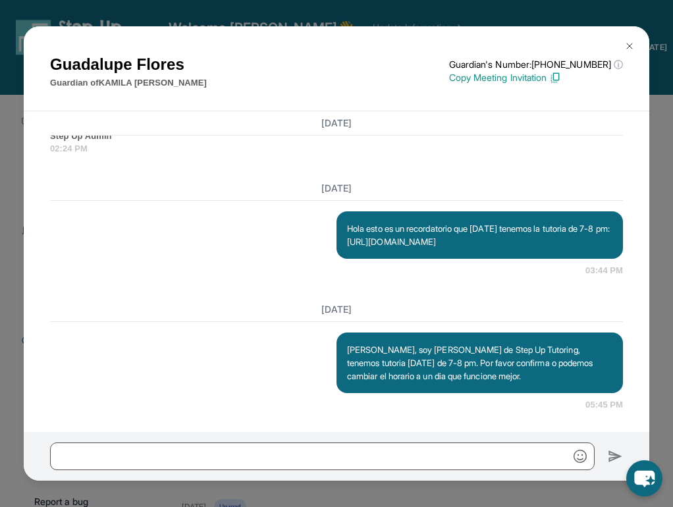
click at [628, 44] on img at bounding box center [629, 46] width 11 height 11
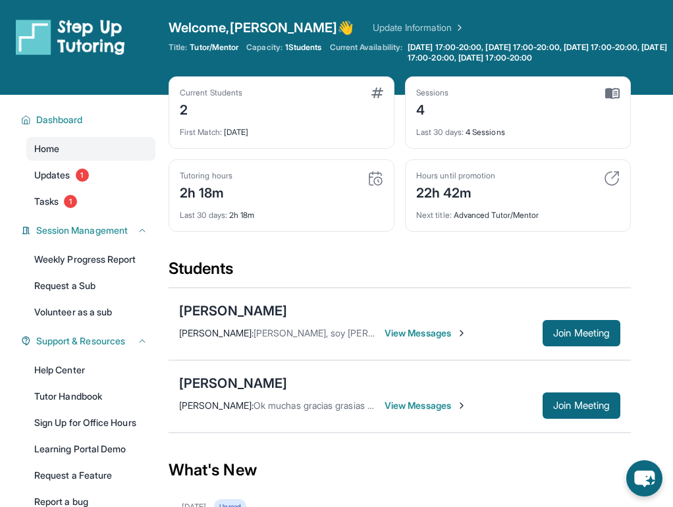
click at [431, 333] on span "View Messages" at bounding box center [426, 333] width 82 height 13
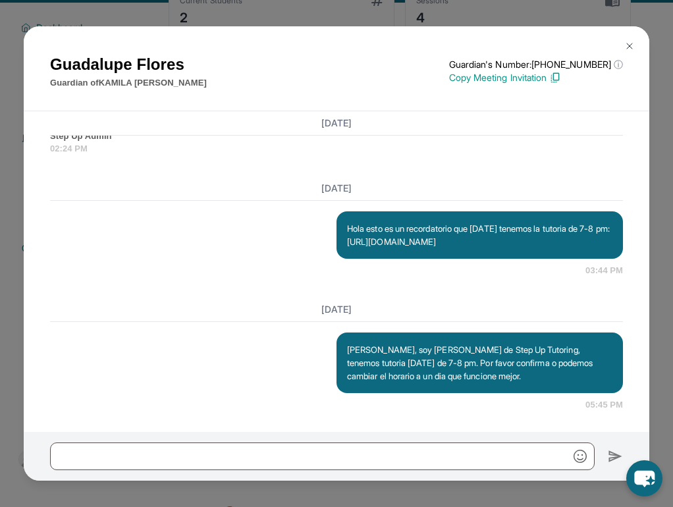
scroll to position [260, 0]
click at [635, 44] on button at bounding box center [629, 46] width 26 height 26
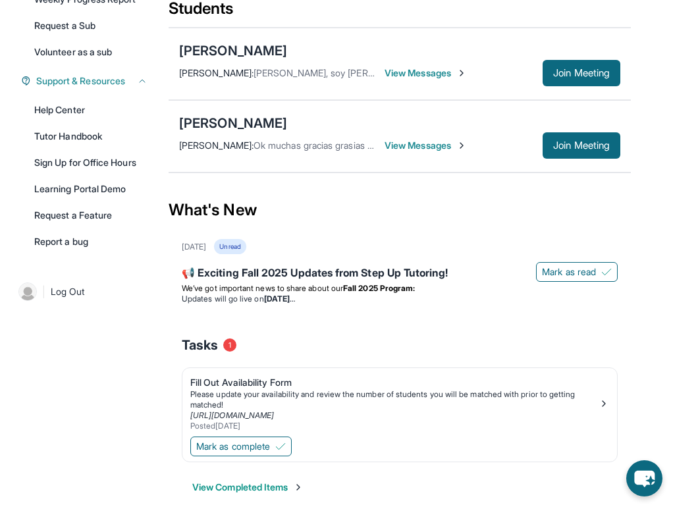
click at [444, 72] on span "View Messages" at bounding box center [426, 73] width 82 height 13
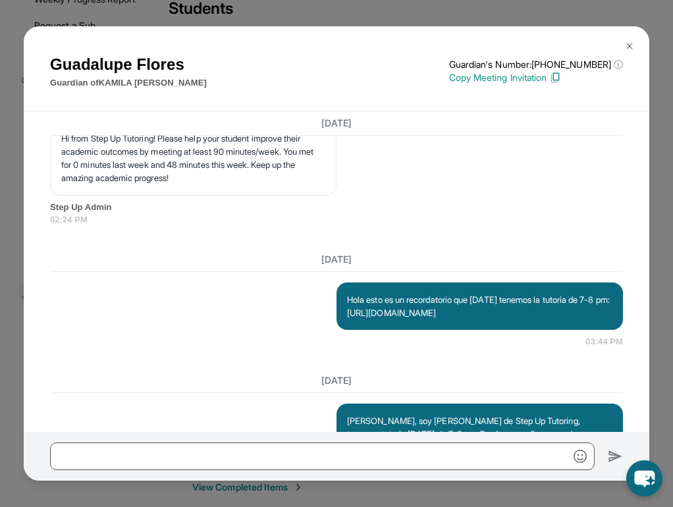
scroll to position [2444, 0]
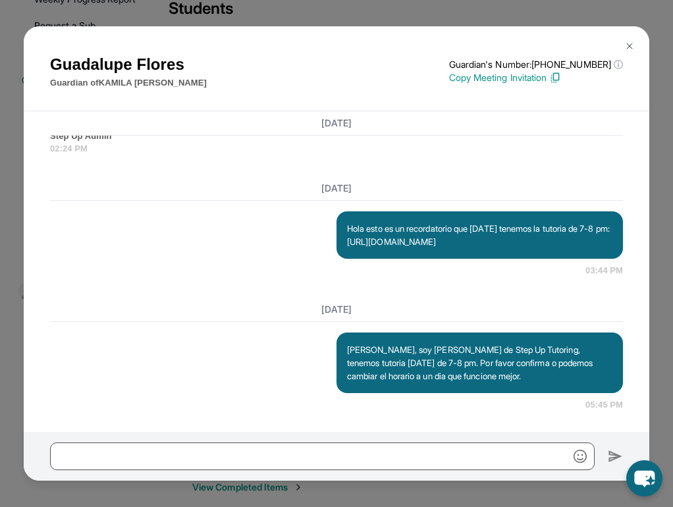
click at [630, 42] on img at bounding box center [629, 46] width 11 height 11
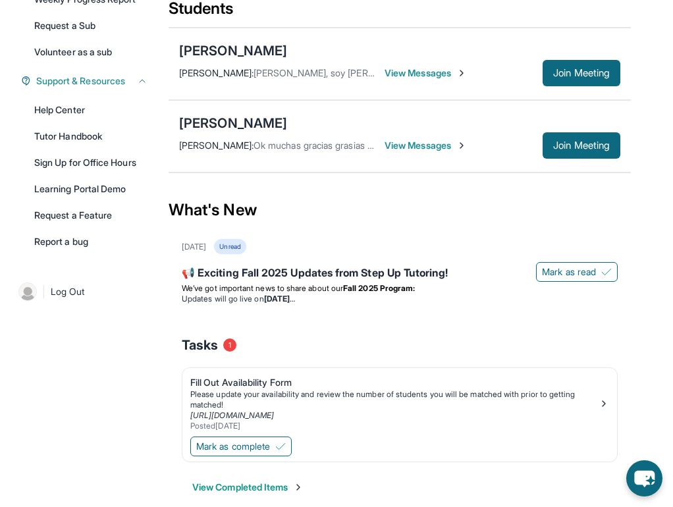
click at [439, 74] on span "View Messages" at bounding box center [426, 73] width 82 height 13
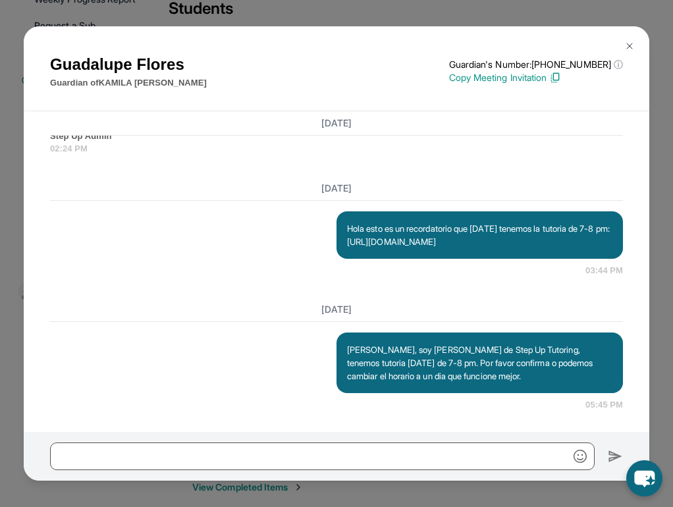
click at [628, 43] on img at bounding box center [629, 46] width 11 height 11
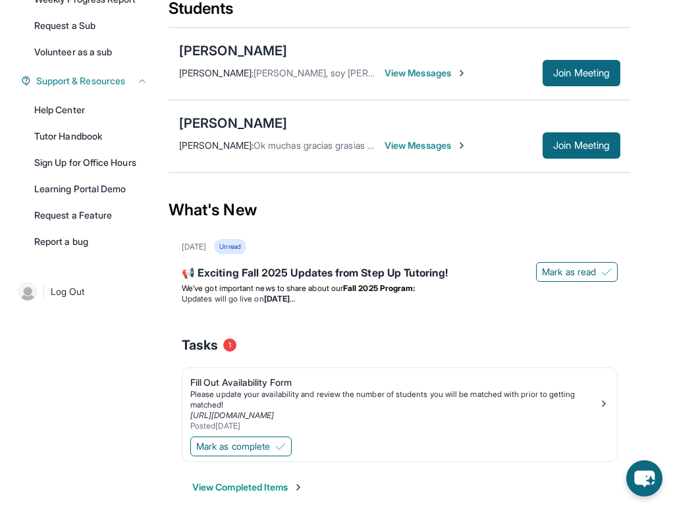
click at [439, 77] on span "View Messages" at bounding box center [426, 73] width 82 height 13
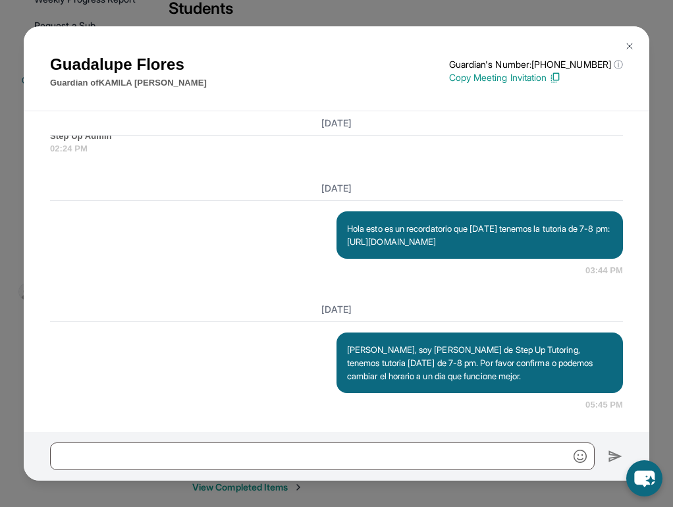
click at [635, 34] on button at bounding box center [629, 46] width 26 height 26
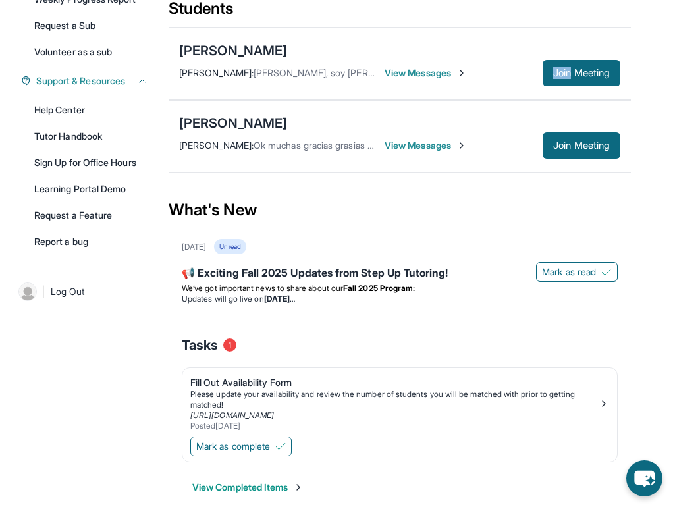
click at [635, 34] on main "Current Students 2 First Match : 11 days ago Sessions 4 Last 30 days : 4 Sessio…" at bounding box center [421, 180] width 504 height 691
click at [410, 206] on div "What's New" at bounding box center [400, 210] width 462 height 58
click at [435, 79] on span "View Messages" at bounding box center [426, 73] width 82 height 13
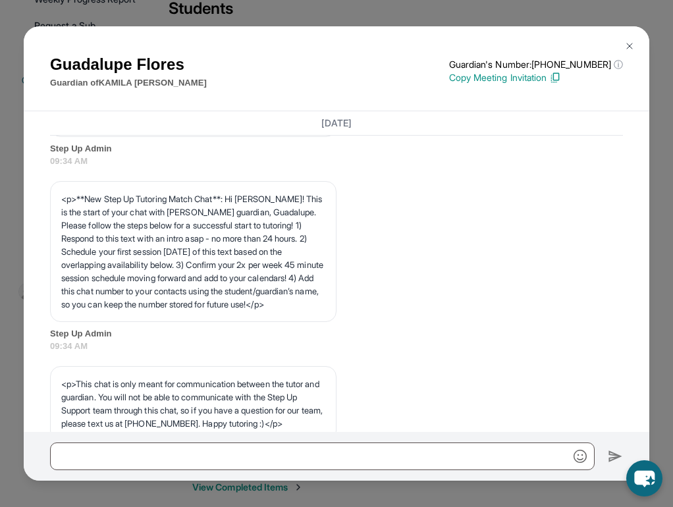
click at [435, 73] on div "Guadalupe Flores Guardian of KAMILA FLORES ARELLANO Guardian's Number: +1877959…" at bounding box center [336, 71] width 573 height 37
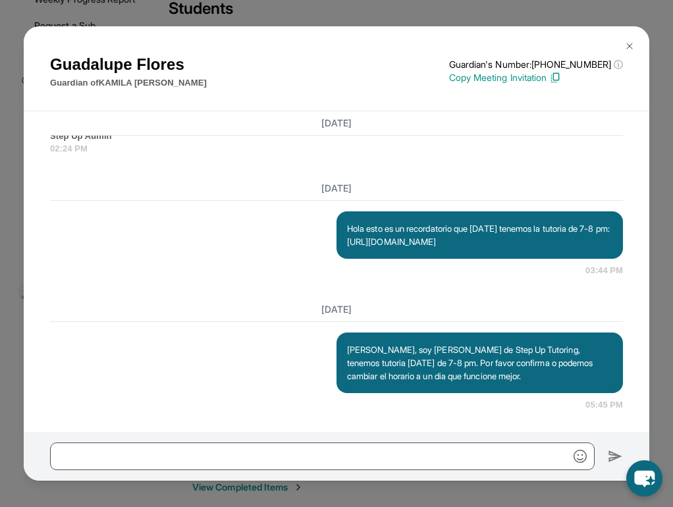
click at [628, 44] on img at bounding box center [629, 46] width 11 height 11
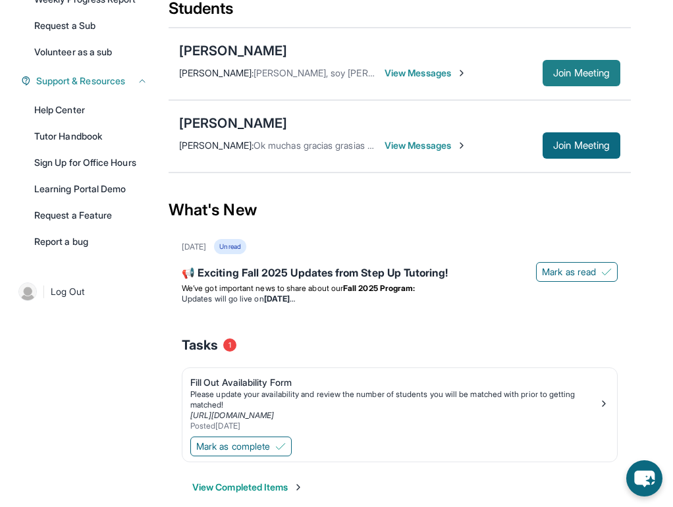
click at [553, 72] on span "Join Meeting" at bounding box center [581, 73] width 57 height 8
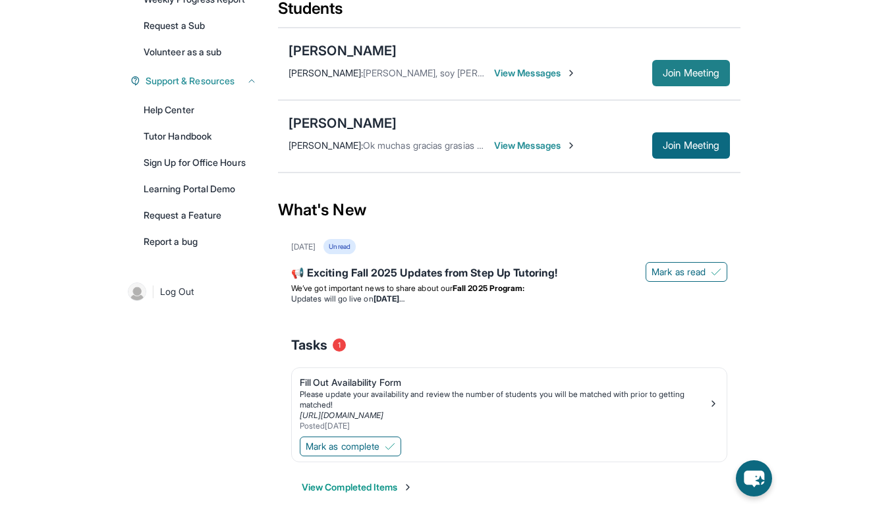
scroll to position [148, 0]
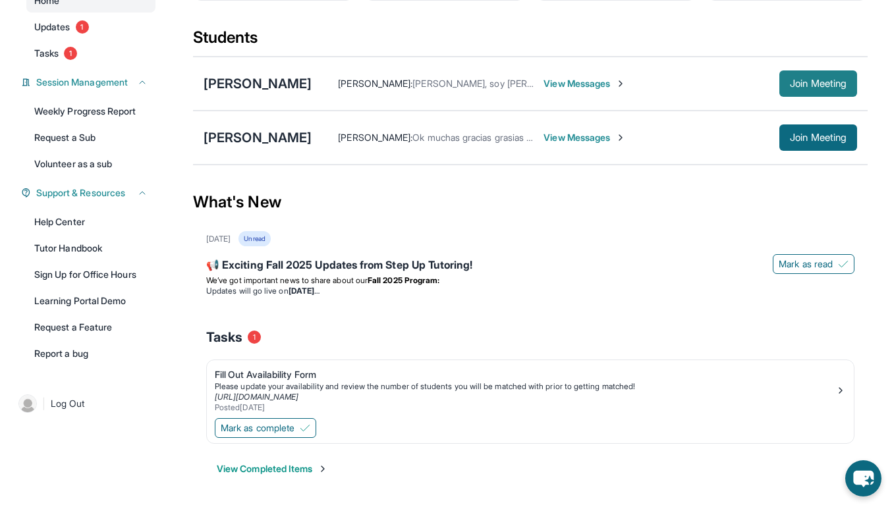
click at [672, 87] on span "Join Meeting" at bounding box center [817, 84] width 57 height 8
click at [311, 84] on div "[PERSON_NAME]" at bounding box center [257, 83] width 108 height 18
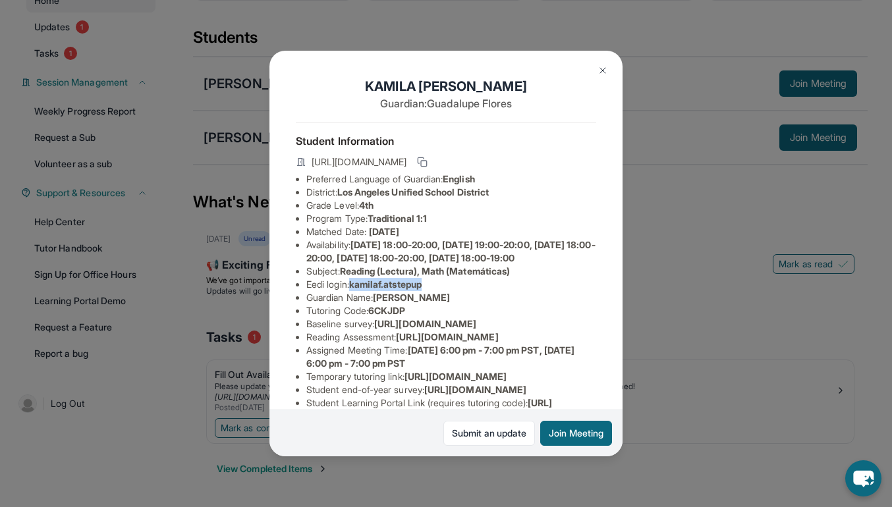
drag, startPoint x: 434, startPoint y: 297, endPoint x: 354, endPoint y: 297, distance: 80.3
click at [353, 291] on li "Eedi login : kamilaf.atstepup" at bounding box center [451, 284] width 290 height 13
copy span "kamilaf.atstepup"
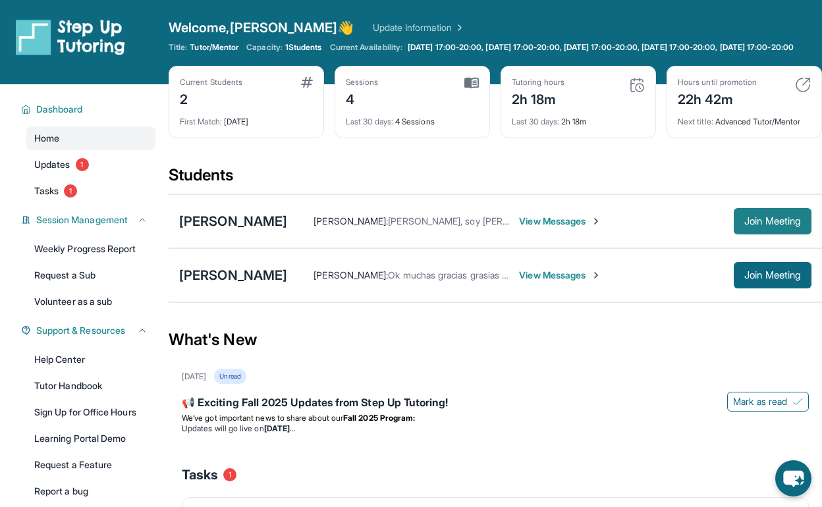
click at [776, 225] on span "Join Meeting" at bounding box center [772, 221] width 57 height 8
click at [777, 225] on span "Join Meeting" at bounding box center [772, 221] width 57 height 8
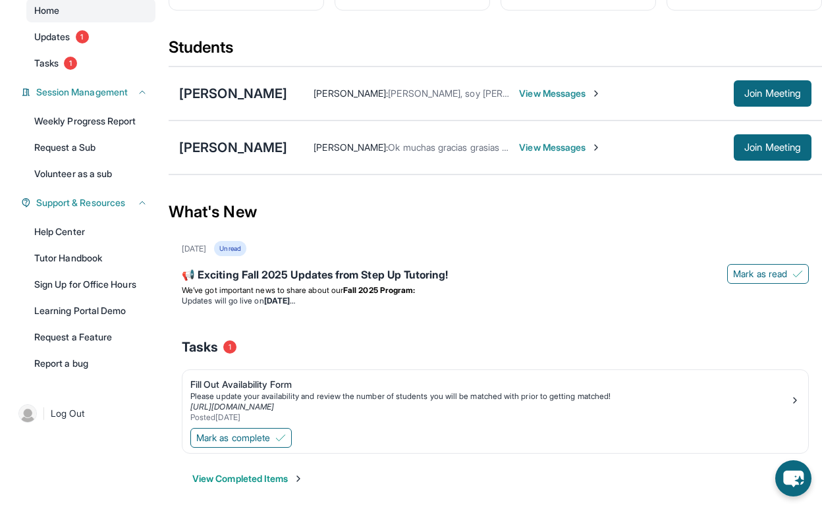
scroll to position [148, 0]
